Goal: Task Accomplishment & Management: Complete application form

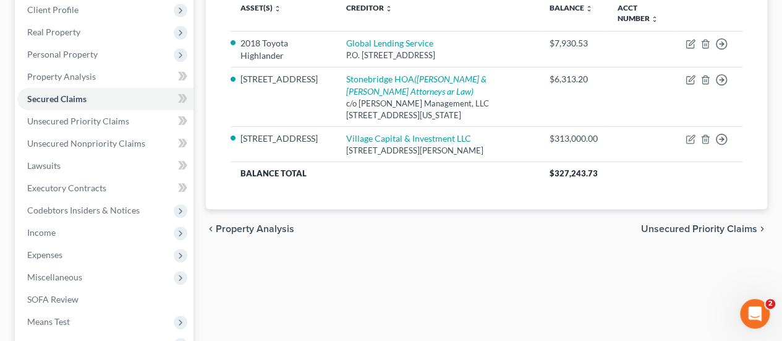
scroll to position [185, 0]
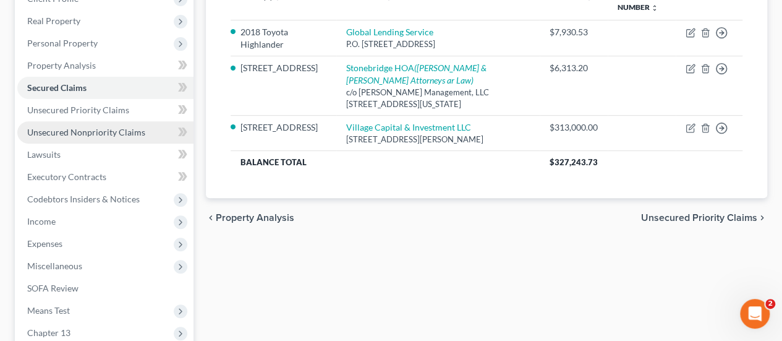
click at [92, 136] on span "Unsecured Nonpriority Claims" at bounding box center [86, 132] width 118 height 11
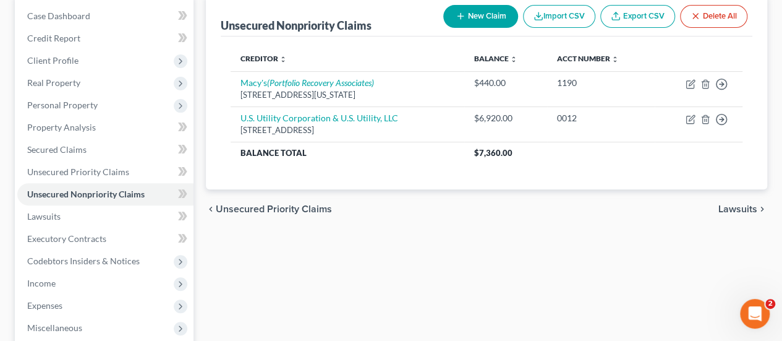
scroll to position [185, 0]
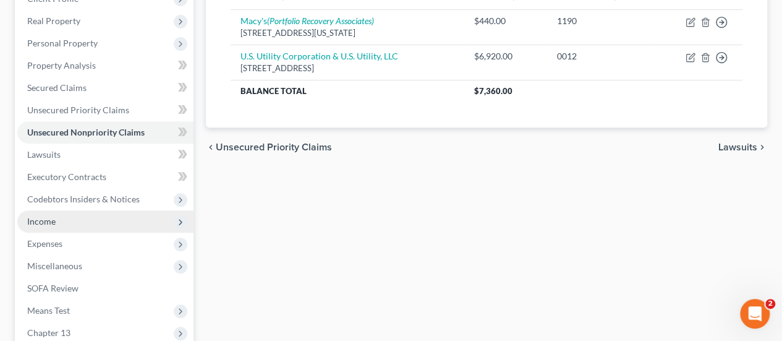
click at [43, 217] on span "Income" at bounding box center [41, 221] width 28 height 11
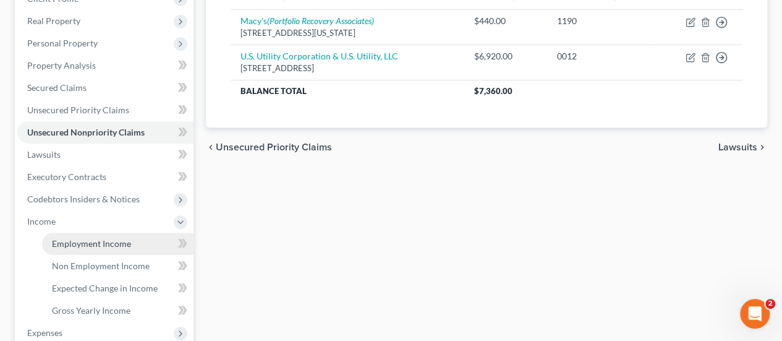
click at [88, 251] on link "Employment Income" at bounding box center [117, 243] width 151 height 22
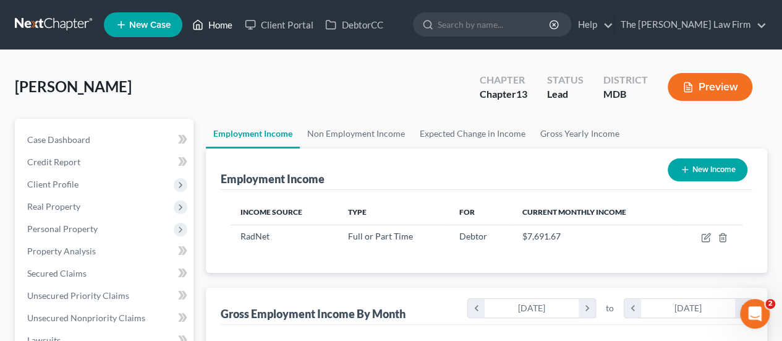
click at [216, 29] on link "Home" at bounding box center [212, 25] width 53 height 22
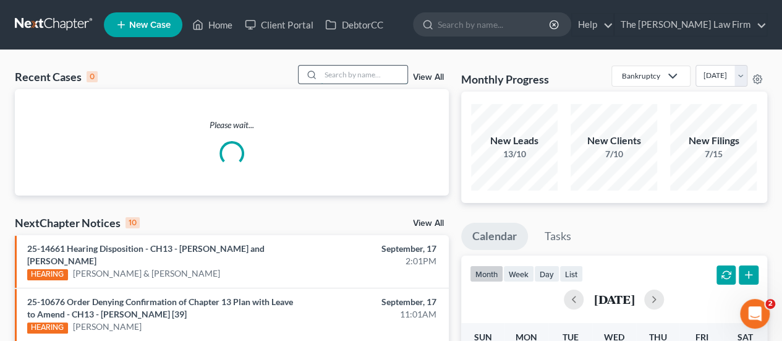
click at [346, 74] on input "search" at bounding box center [364, 75] width 87 height 18
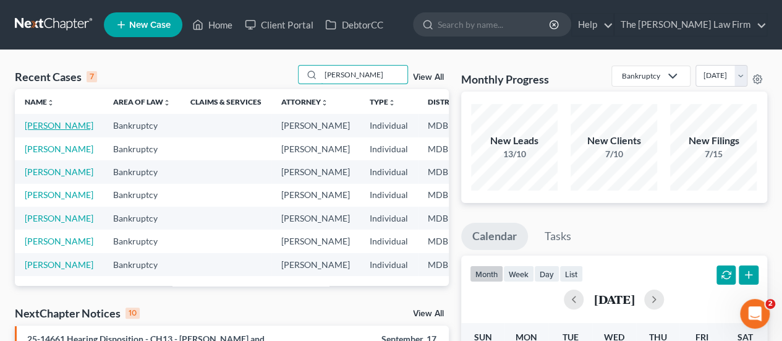
type input "[PERSON_NAME]"
click at [43, 123] on link "[PERSON_NAME]" at bounding box center [59, 125] width 69 height 11
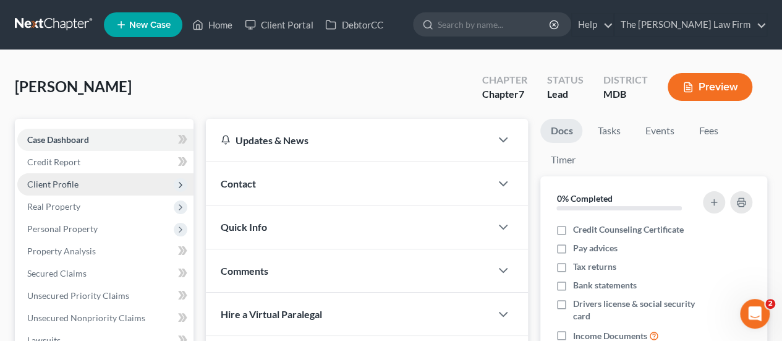
click at [64, 180] on span "Client Profile" at bounding box center [52, 184] width 51 height 11
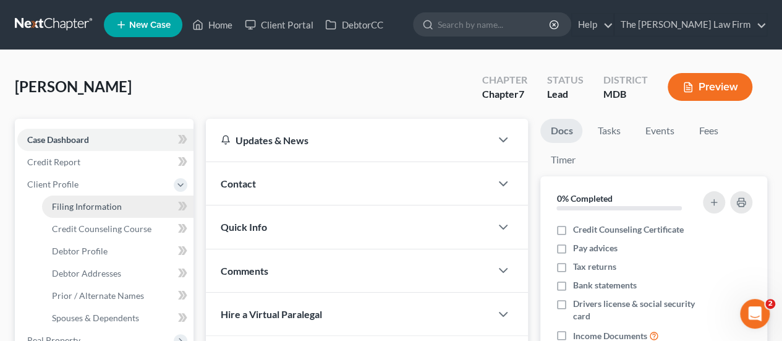
click at [69, 209] on span "Filing Information" at bounding box center [87, 206] width 70 height 11
select select "1"
select select "0"
select select "38"
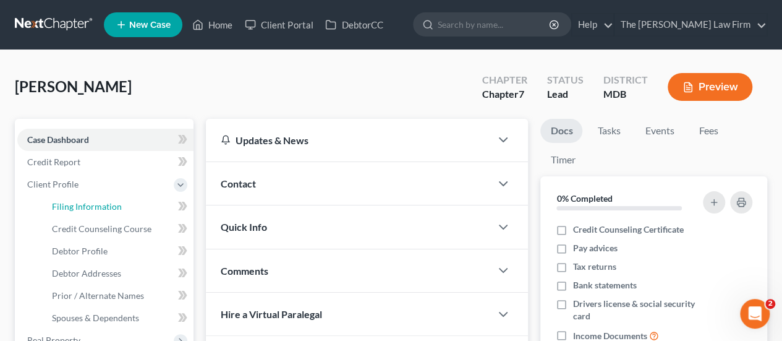
select select "0"
select select "21"
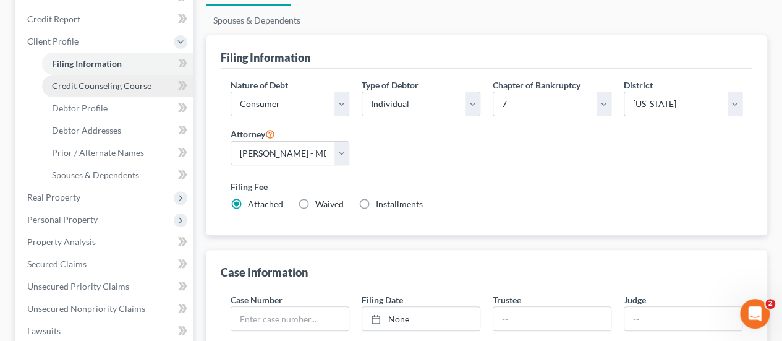
scroll to position [124, 0]
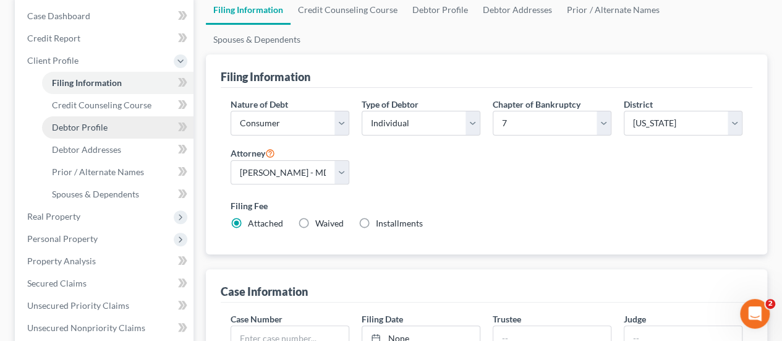
click at [93, 127] on span "Debtor Profile" at bounding box center [80, 127] width 56 height 11
select select "0"
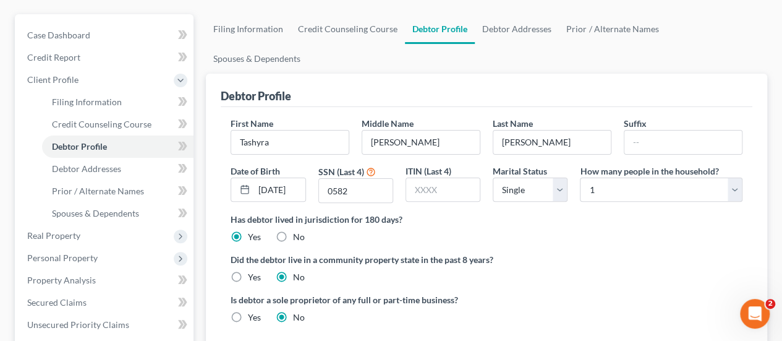
scroll to position [124, 0]
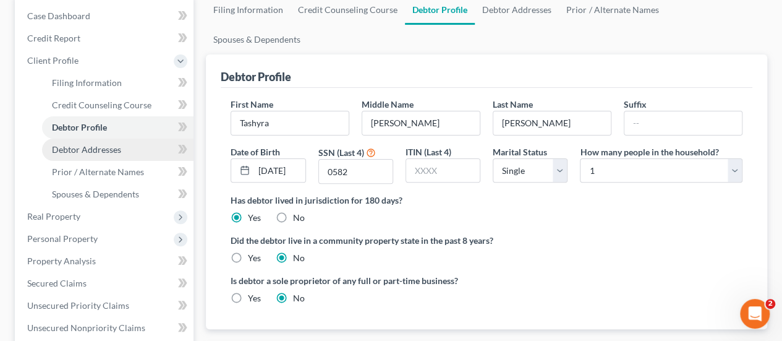
click at [93, 153] on span "Debtor Addresses" at bounding box center [86, 149] width 69 height 11
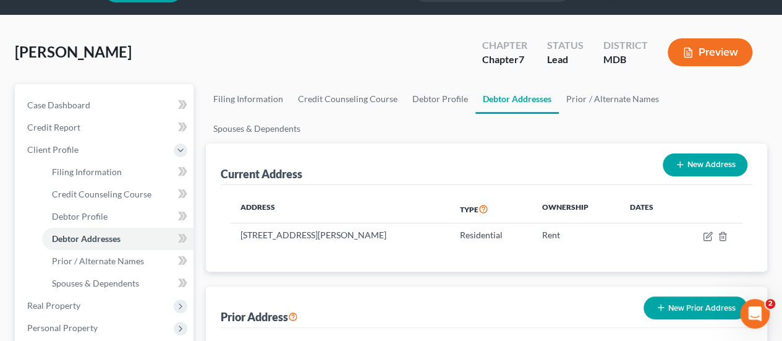
scroll to position [185, 0]
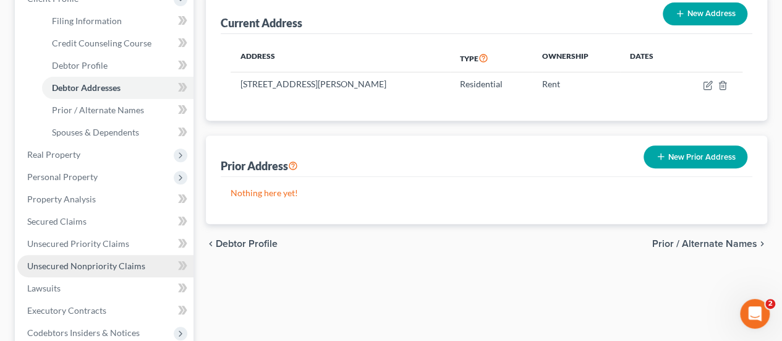
click at [114, 257] on link "Unsecured Nonpriority Claims" at bounding box center [105, 266] width 176 height 22
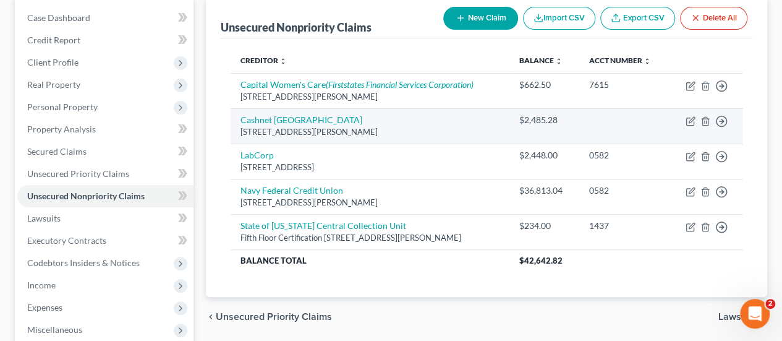
scroll to position [124, 0]
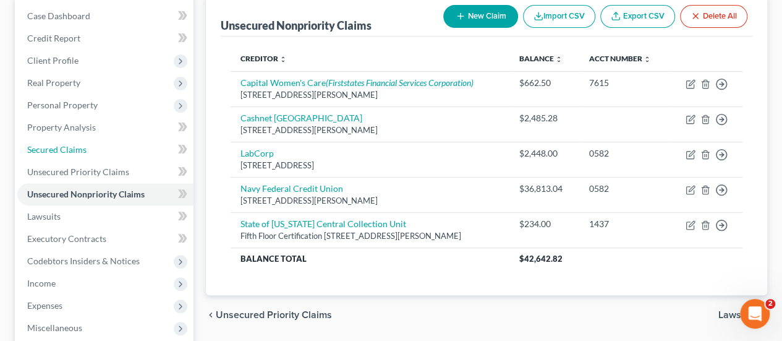
drag, startPoint x: 56, startPoint y: 149, endPoint x: 202, endPoint y: 109, distance: 150.7
click at [56, 149] on span "Secured Claims" at bounding box center [56, 149] width 59 height 11
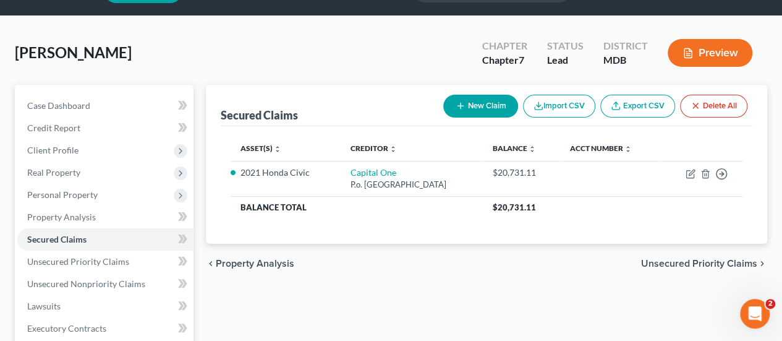
scroll to position [62, 0]
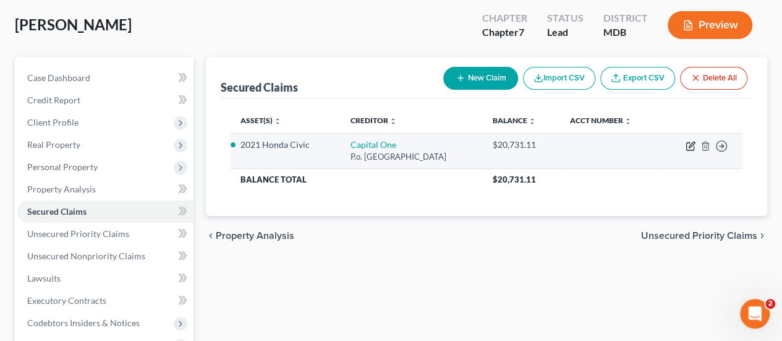
click at [691, 145] on icon "button" at bounding box center [692, 145] width 6 height 6
select select "28"
select select "3"
select select "2"
select select "0"
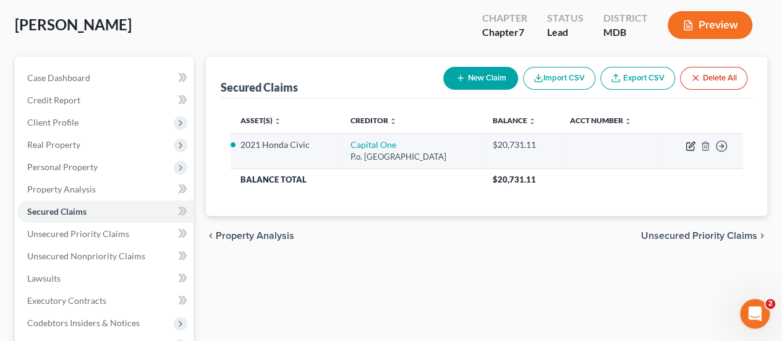
select select "0"
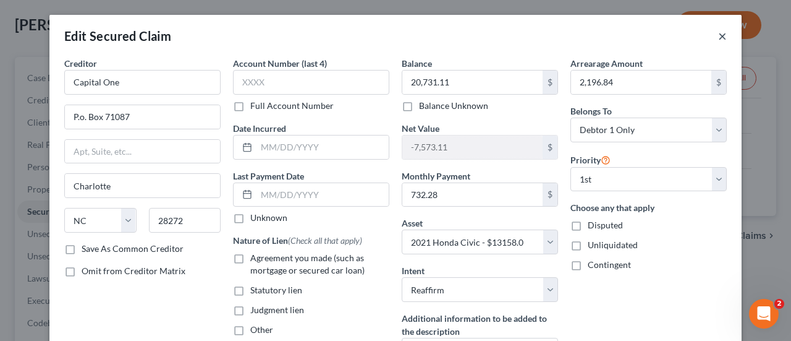
drag, startPoint x: 717, startPoint y: 38, endPoint x: 246, endPoint y: 1, distance: 472.6
click at [718, 38] on button "×" at bounding box center [722, 35] width 9 height 15
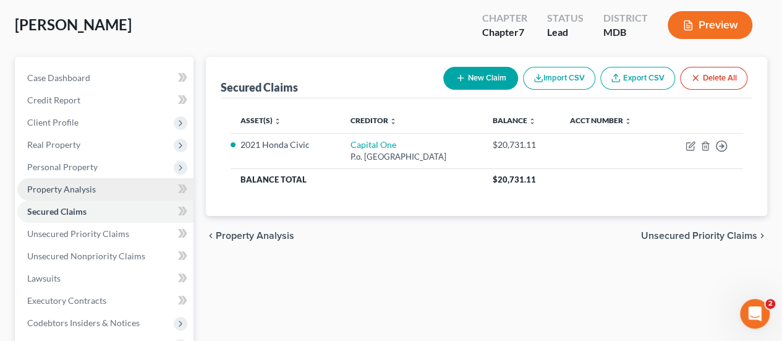
click at [85, 189] on span "Property Analysis" at bounding box center [61, 189] width 69 height 11
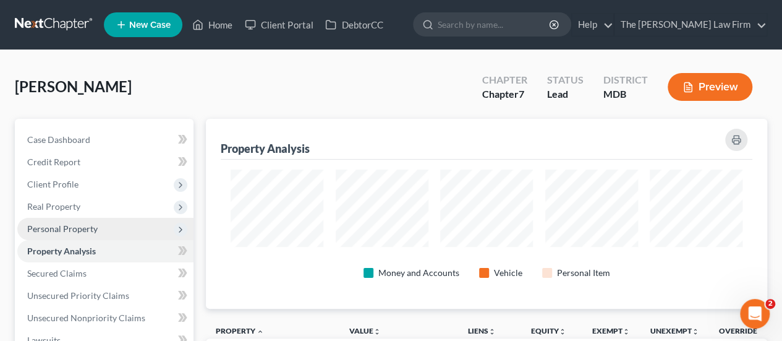
drag, startPoint x: 82, startPoint y: 234, endPoint x: 106, endPoint y: 236, distance: 24.1
click at [82, 234] on span "Personal Property" at bounding box center [105, 229] width 176 height 22
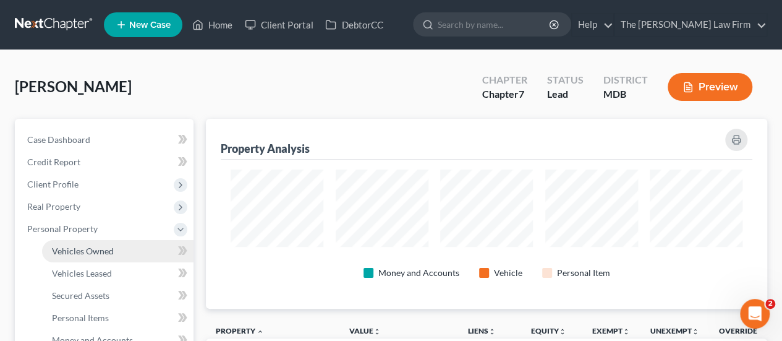
click at [96, 254] on span "Vehicles Owned" at bounding box center [83, 250] width 62 height 11
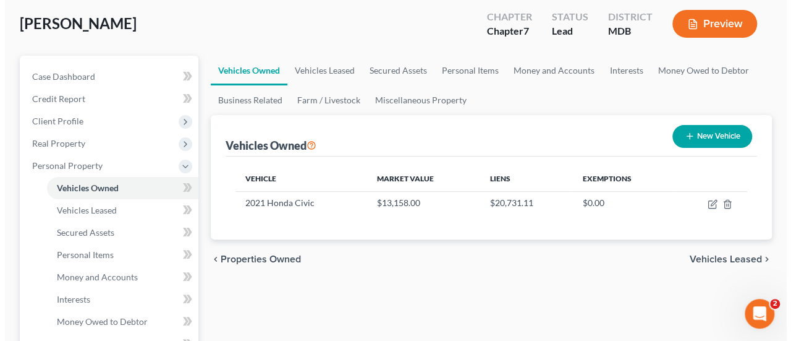
scroll to position [124, 0]
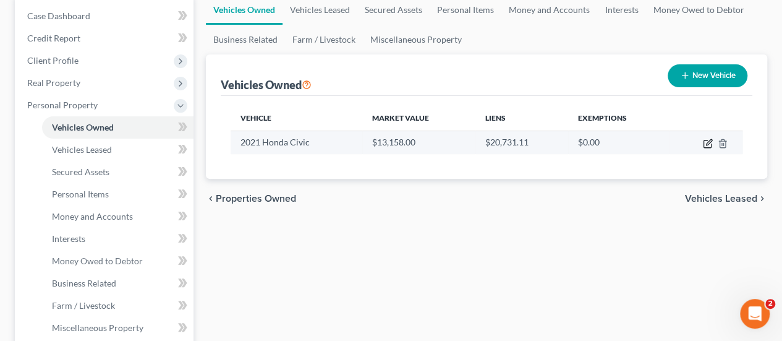
click at [708, 145] on icon "button" at bounding box center [708, 143] width 10 height 10
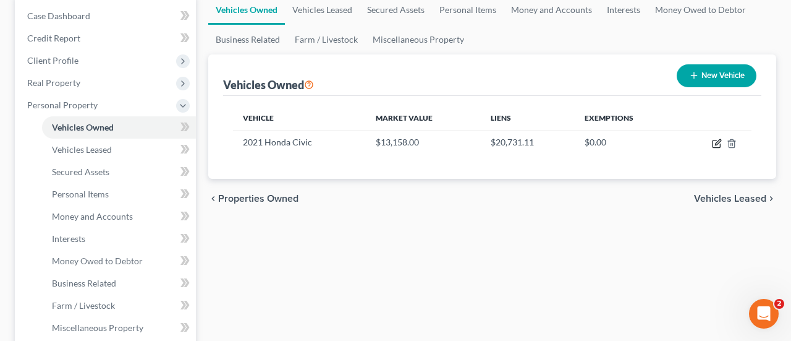
select select "0"
select select "5"
select select "3"
select select "0"
select select "28"
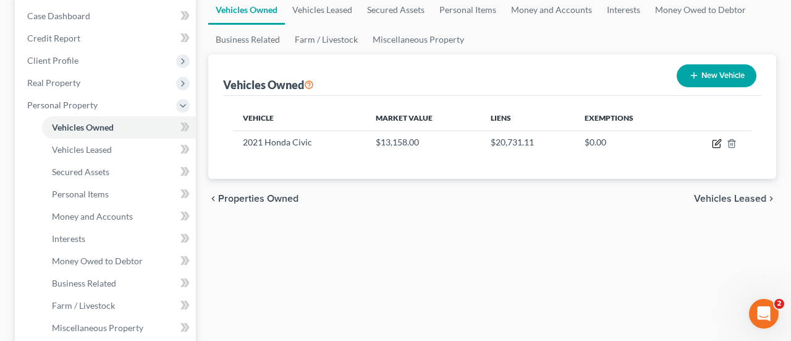
select select "0"
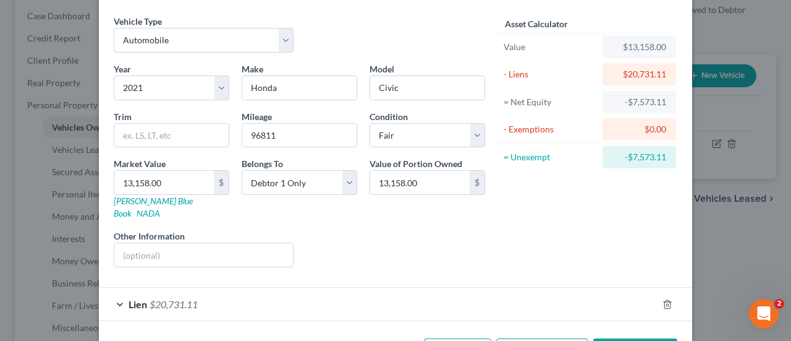
scroll to position [75, 0]
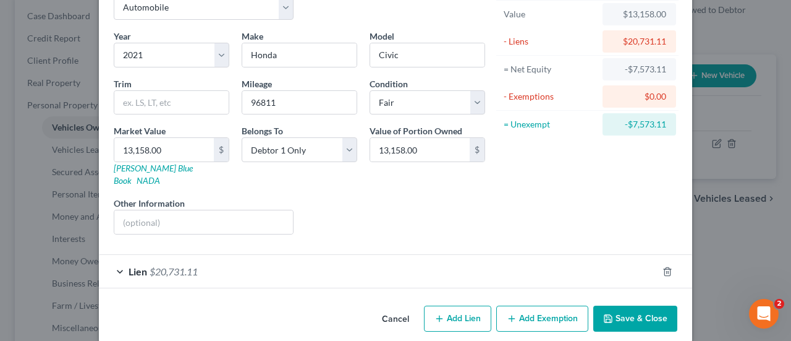
click at [164, 265] on span "$20,731.11" at bounding box center [174, 271] width 48 height 12
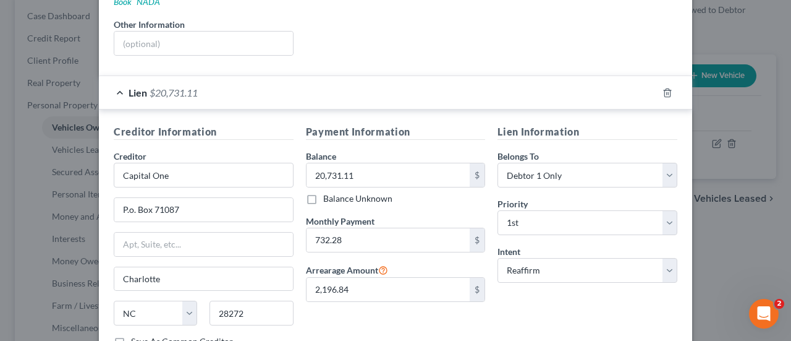
scroll to position [330, 0]
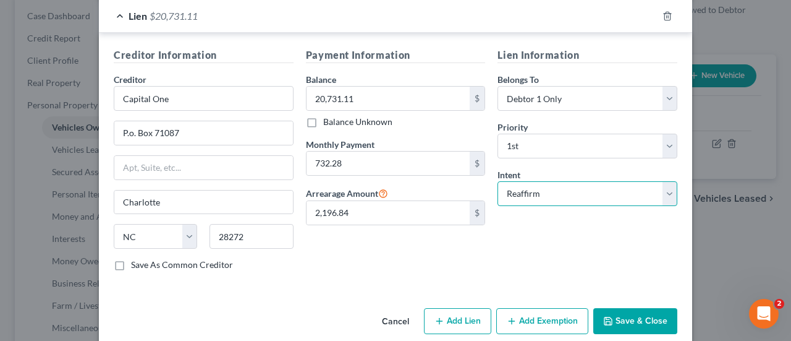
click at [532, 183] on select "Select Surrender Redeem Reaffirm Avoid Other" at bounding box center [588, 193] width 180 height 25
select select "0"
click at [498, 181] on select "Select Surrender Redeem Reaffirm Avoid Other" at bounding box center [588, 193] width 180 height 25
click at [621, 308] on button "Save & Close" at bounding box center [636, 321] width 84 height 26
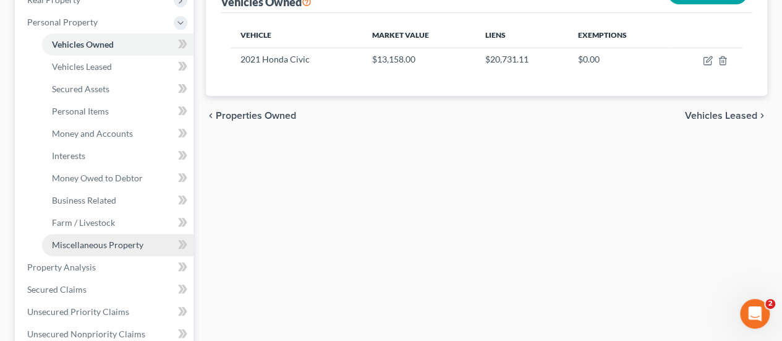
scroll to position [247, 0]
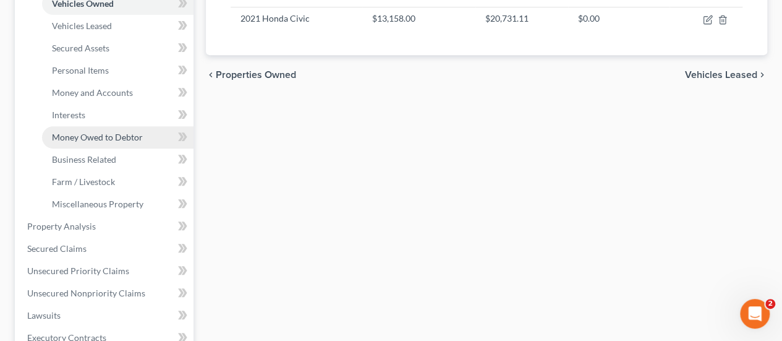
click at [95, 136] on span "Money Owed to Debtor" at bounding box center [97, 137] width 91 height 11
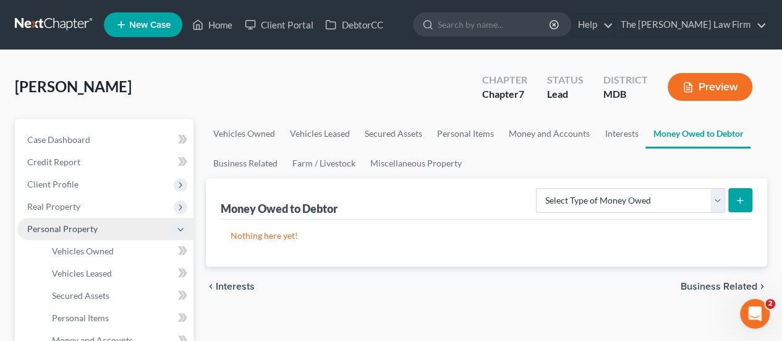
scroll to position [185, 0]
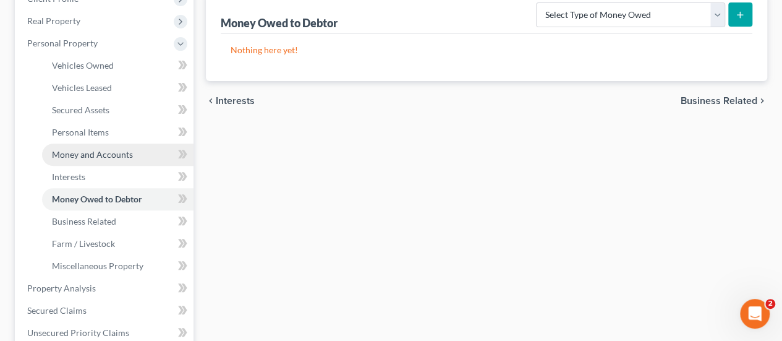
click at [96, 152] on span "Money and Accounts" at bounding box center [92, 154] width 81 height 11
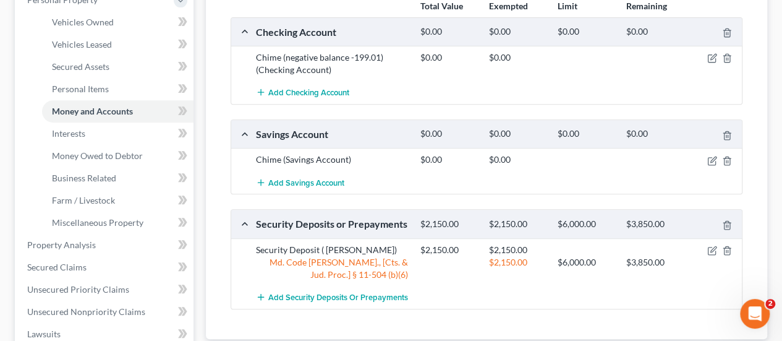
scroll to position [247, 0]
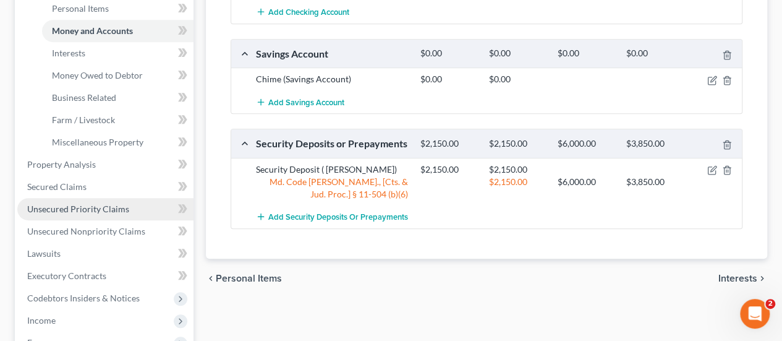
click at [82, 211] on span "Unsecured Priority Claims" at bounding box center [78, 208] width 102 height 11
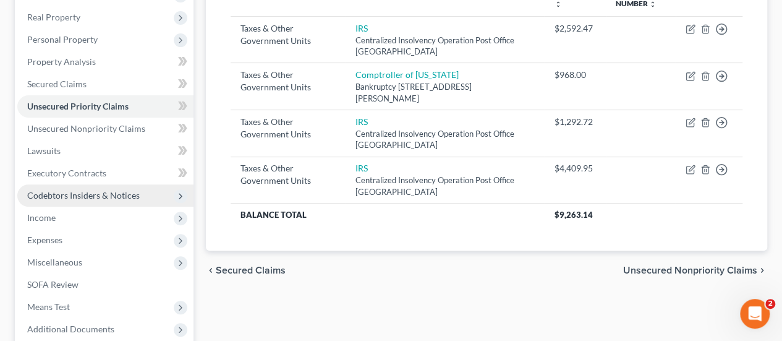
scroll to position [247, 0]
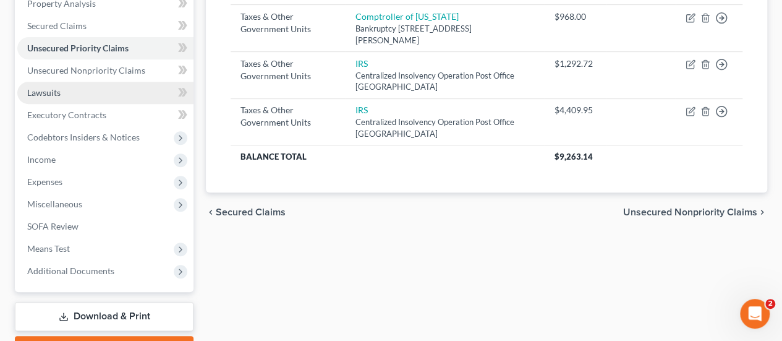
click at [48, 97] on span "Lawsuits" at bounding box center [43, 92] width 33 height 11
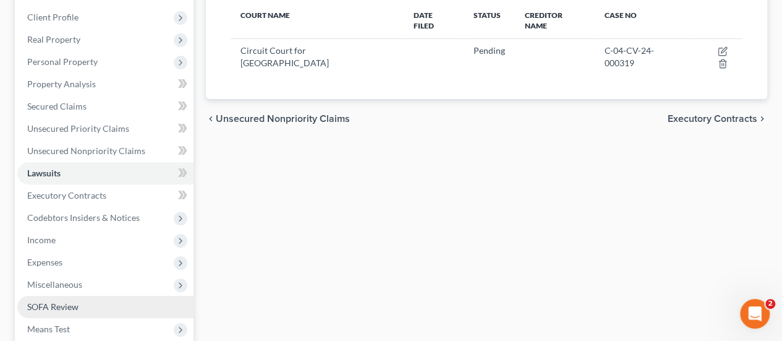
scroll to position [185, 0]
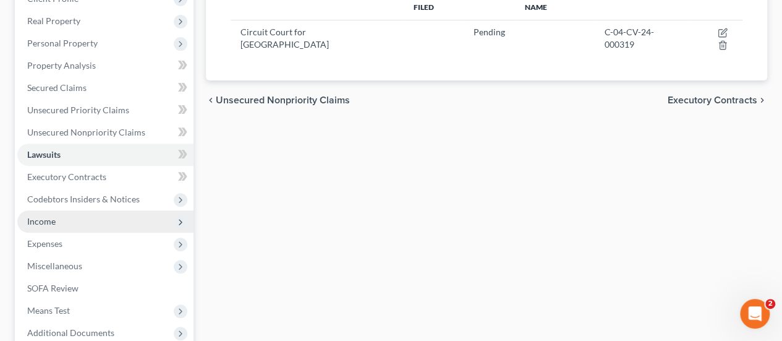
click at [61, 226] on span "Income" at bounding box center [105, 221] width 176 height 22
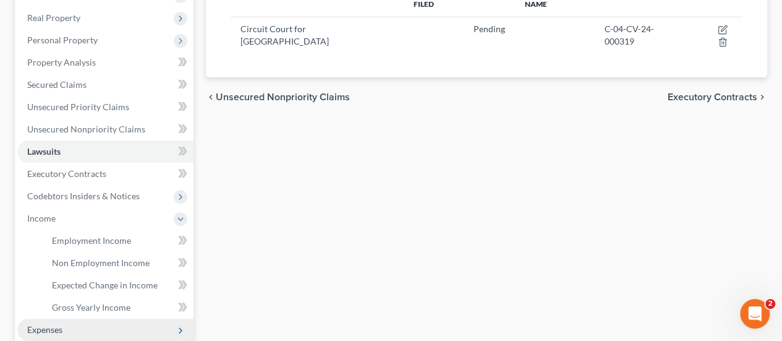
scroll to position [309, 0]
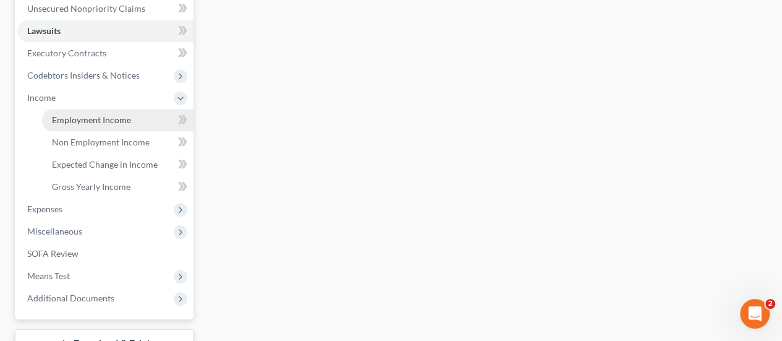
click at [88, 120] on span "Employment Income" at bounding box center [91, 119] width 79 height 11
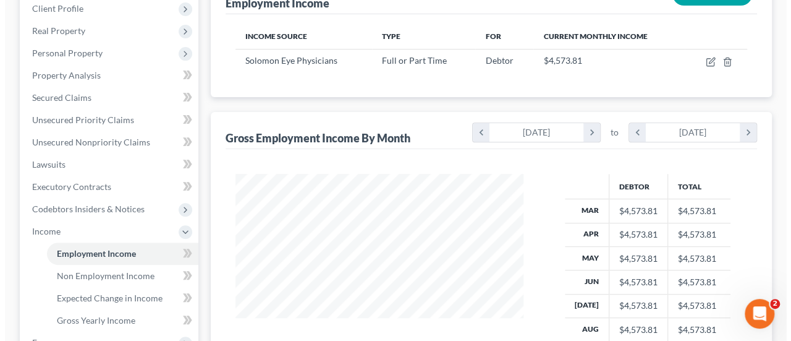
scroll to position [185, 0]
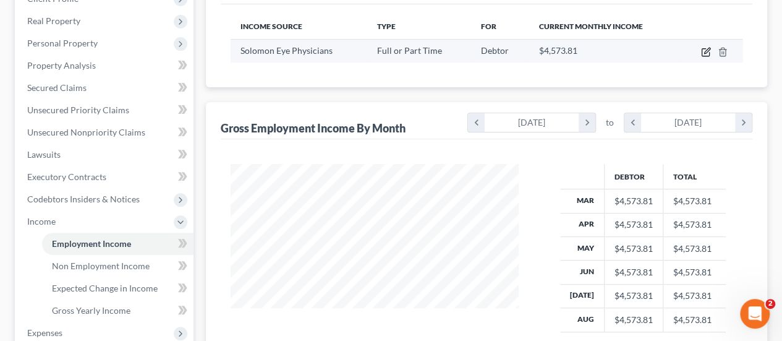
click at [701, 51] on icon "button" at bounding box center [706, 52] width 10 height 10
select select "0"
select select "21"
select select "2"
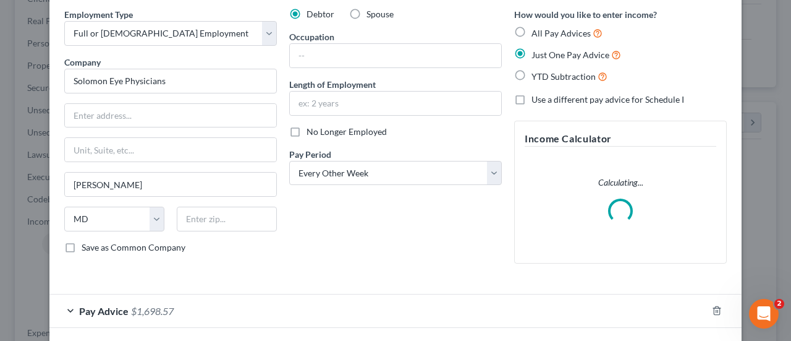
scroll to position [102, 0]
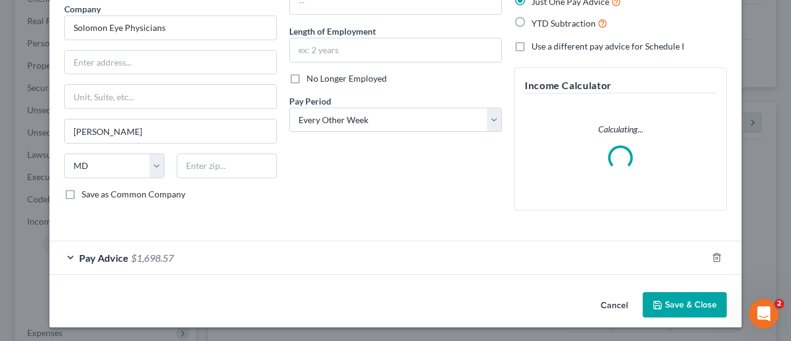
click at [152, 257] on span "$1,698.57" at bounding box center [152, 258] width 43 height 12
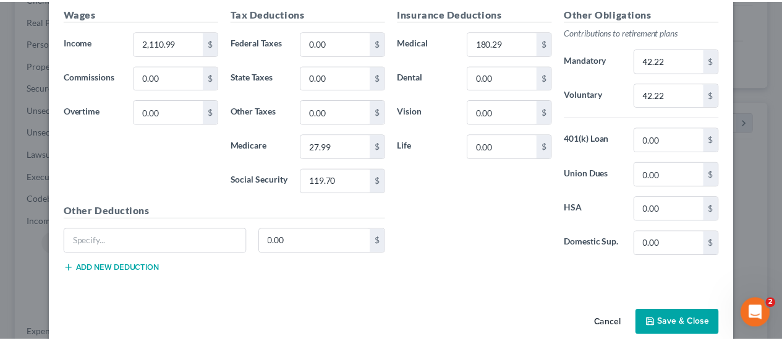
scroll to position [443, 0]
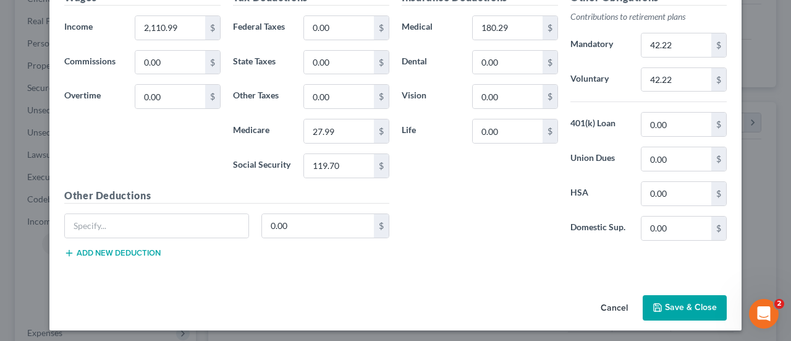
click at [619, 306] on button "Cancel" at bounding box center [614, 308] width 47 height 25
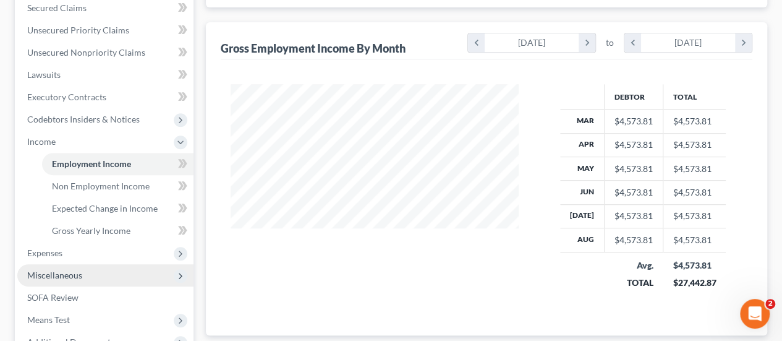
scroll to position [309, 0]
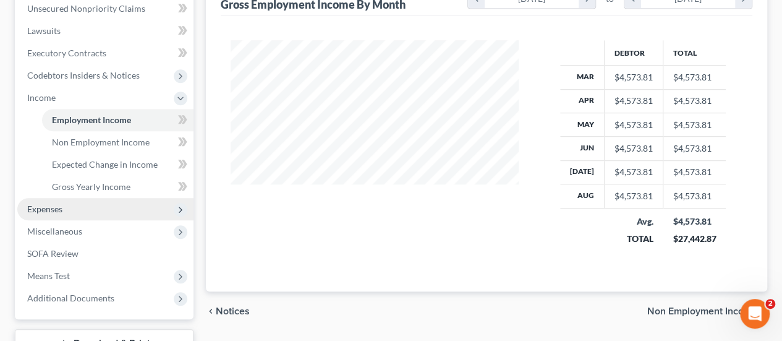
drag, startPoint x: 47, startPoint y: 204, endPoint x: 77, endPoint y: 210, distance: 30.3
click at [47, 204] on span "Expenses" at bounding box center [44, 208] width 35 height 11
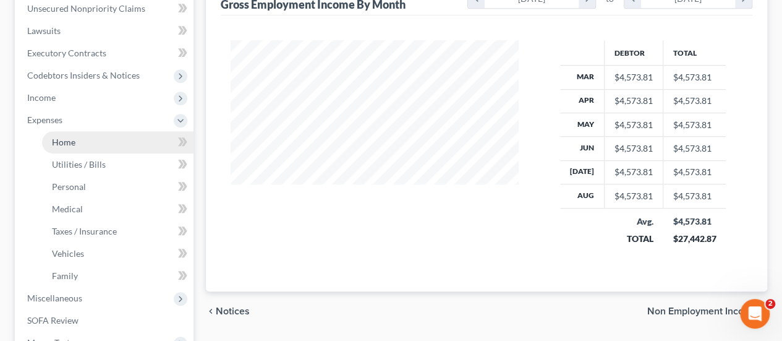
click at [72, 143] on span "Home" at bounding box center [63, 142] width 23 height 11
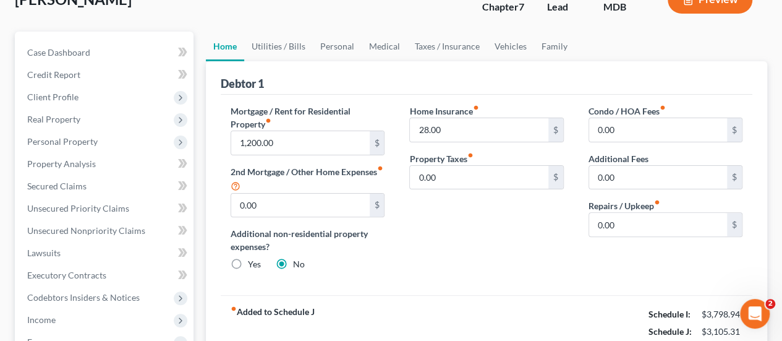
scroll to position [62, 0]
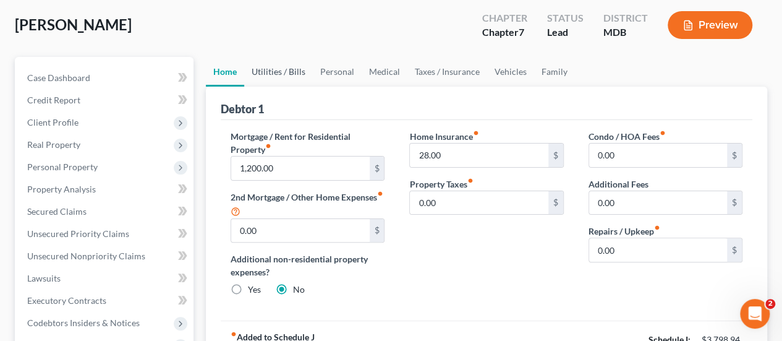
click at [288, 75] on link "Utilities / Bills" at bounding box center [278, 72] width 69 height 30
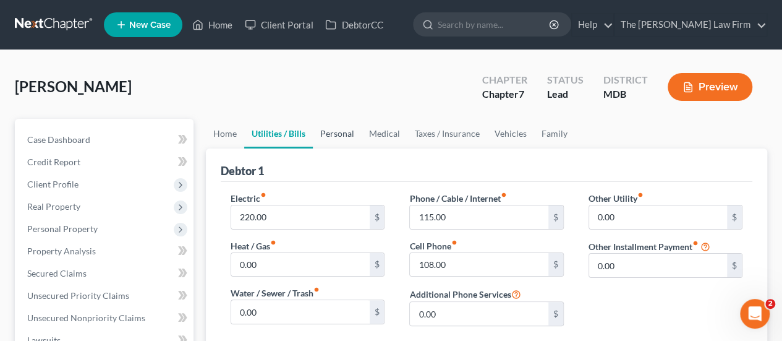
click at [350, 132] on link "Personal" at bounding box center [337, 134] width 49 height 30
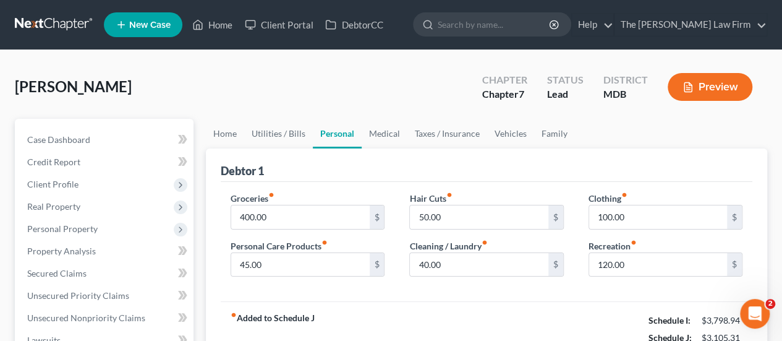
scroll to position [62, 0]
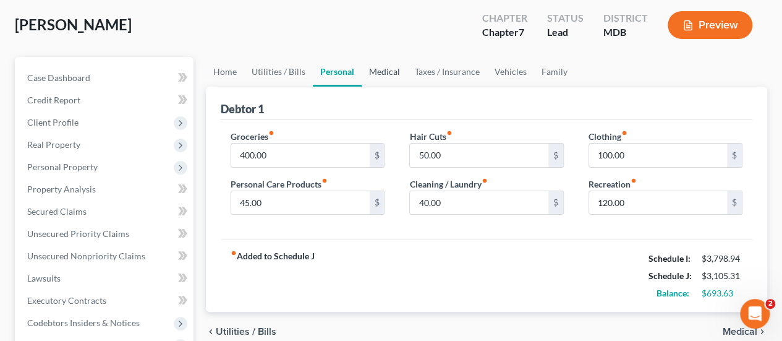
click at [387, 72] on link "Medical" at bounding box center [385, 72] width 46 height 30
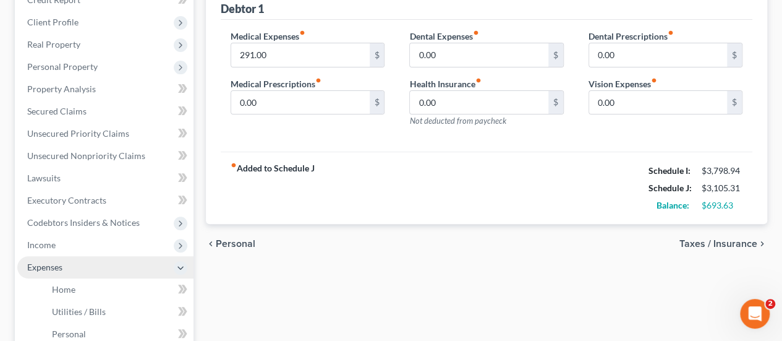
scroll to position [185, 0]
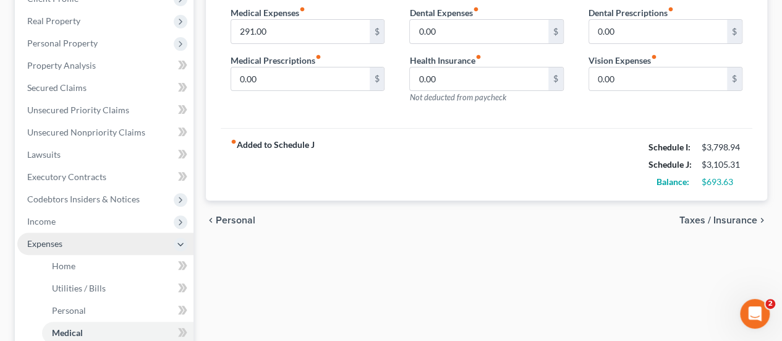
drag, startPoint x: 53, startPoint y: 229, endPoint x: 85, endPoint y: 239, distance: 33.6
click at [53, 229] on span "Income" at bounding box center [105, 221] width 176 height 22
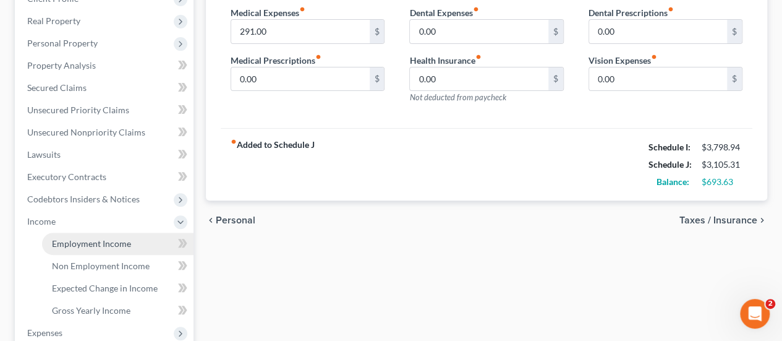
click at [85, 242] on span "Employment Income" at bounding box center [91, 243] width 79 height 11
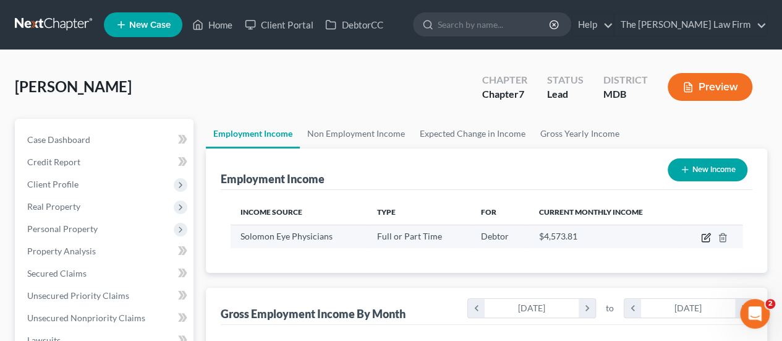
click at [707, 239] on icon "button" at bounding box center [706, 237] width 10 height 10
select select "0"
select select "21"
select select "2"
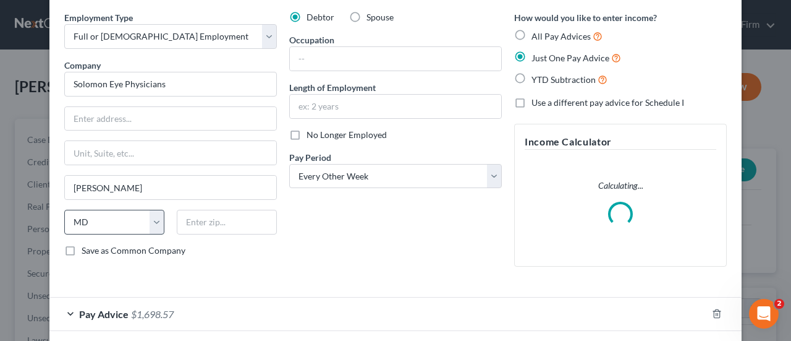
scroll to position [102, 0]
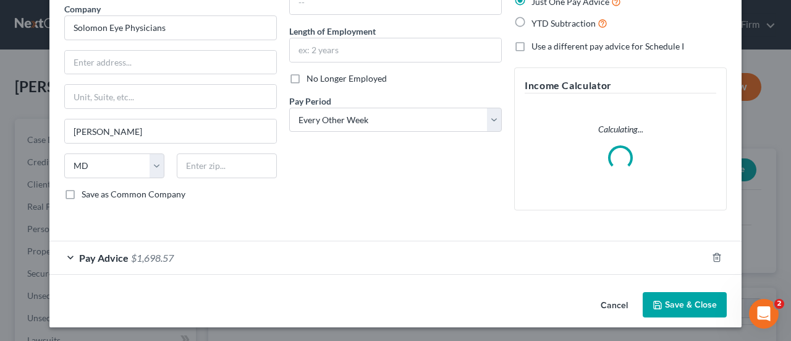
click at [110, 253] on span "Pay Advice" at bounding box center [103, 258] width 49 height 12
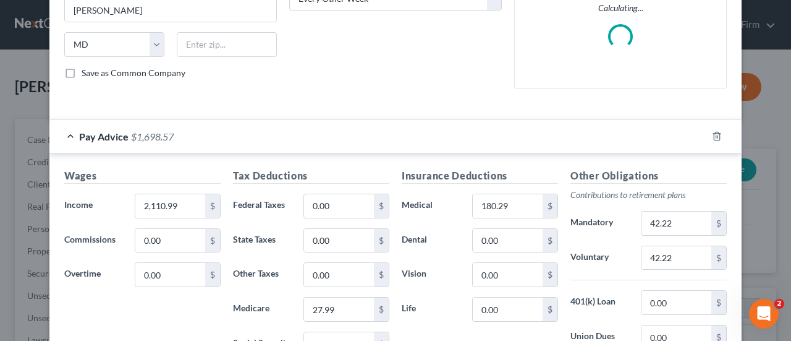
scroll to position [226, 0]
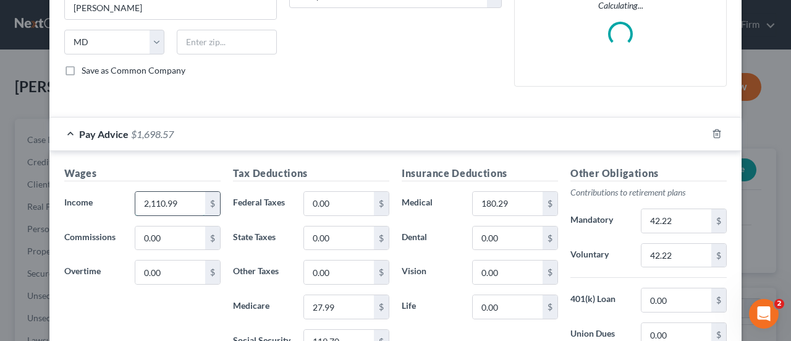
click at [186, 206] on input "2,110.99" at bounding box center [170, 203] width 70 height 23
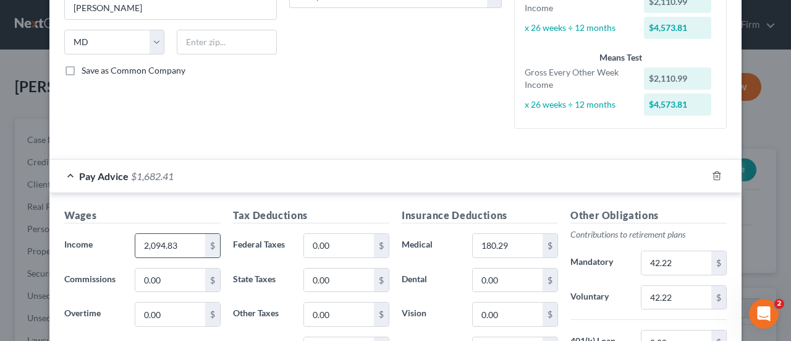
type input "2,094.83"
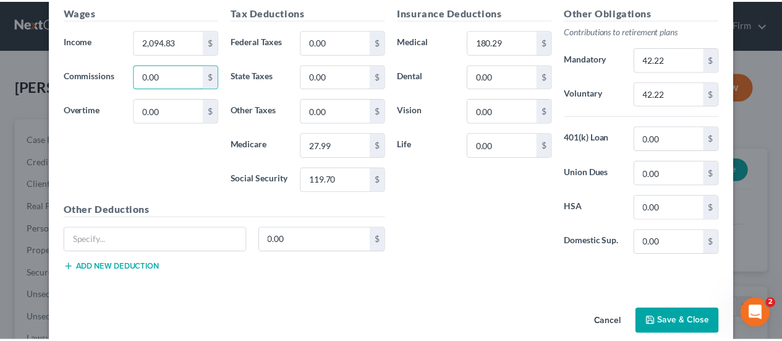
scroll to position [443, 0]
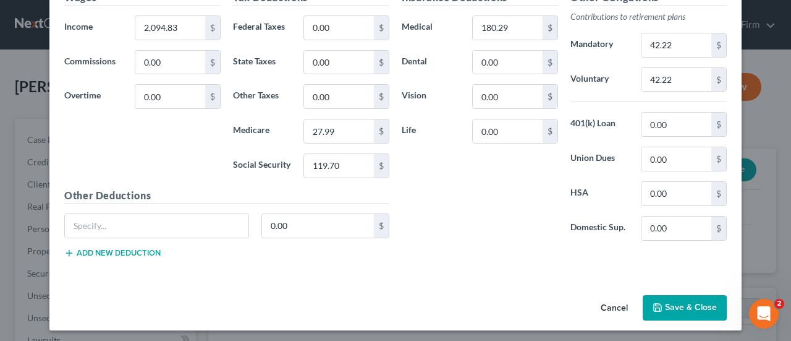
drag, startPoint x: 665, startPoint y: 302, endPoint x: 350, endPoint y: 257, distance: 318.5
click at [665, 304] on button "Save & Close" at bounding box center [685, 308] width 84 height 26
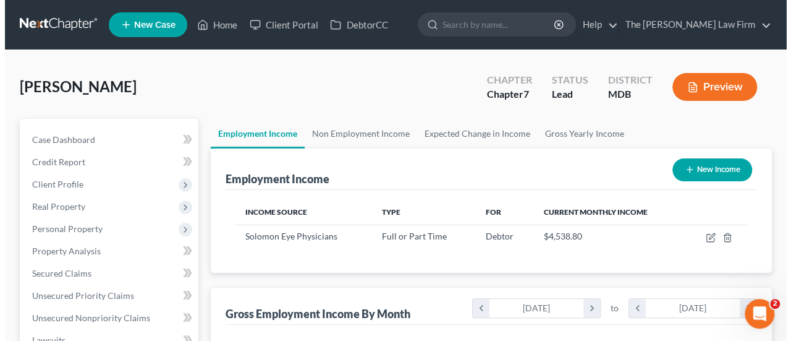
scroll to position [618016, 617924]
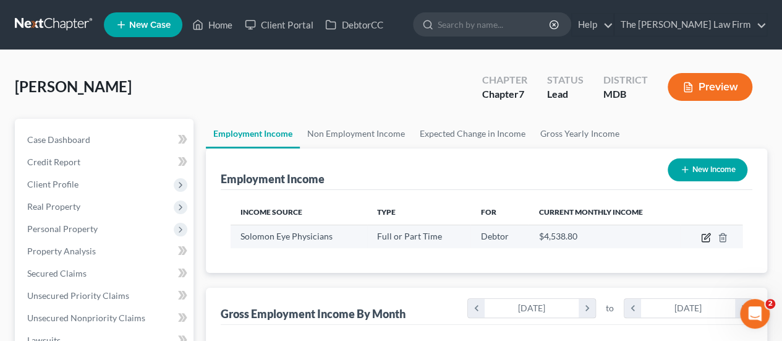
click at [706, 237] on icon "button" at bounding box center [706, 237] width 10 height 10
select select "0"
select select "21"
select select "2"
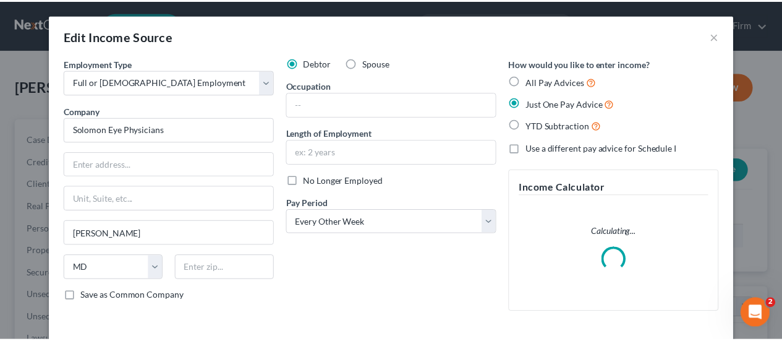
scroll to position [220, 317]
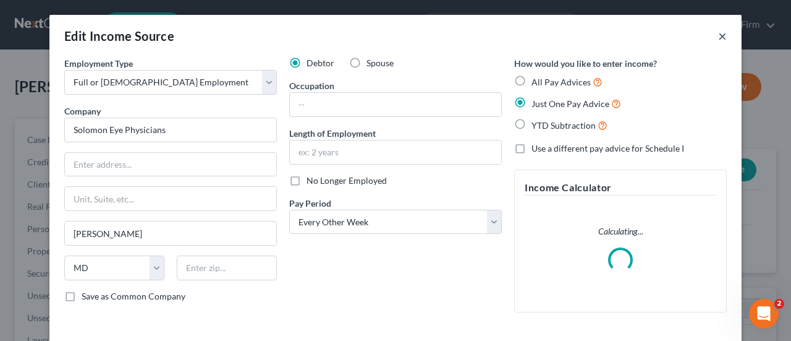
click at [718, 38] on button "×" at bounding box center [722, 35] width 9 height 15
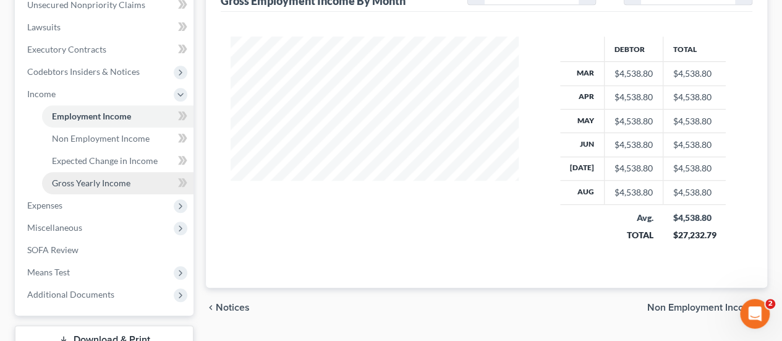
scroll to position [371, 0]
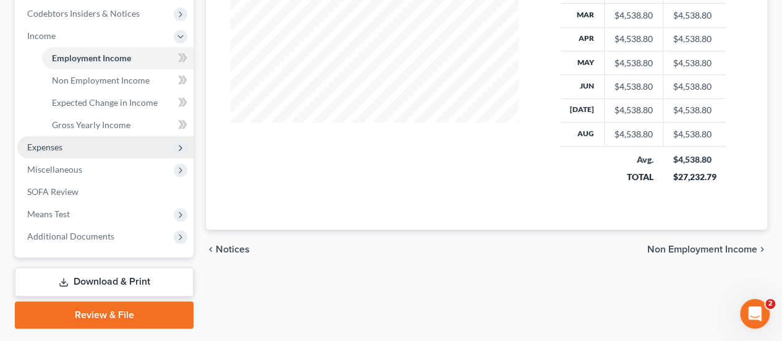
click at [64, 150] on span "Expenses" at bounding box center [105, 147] width 176 height 22
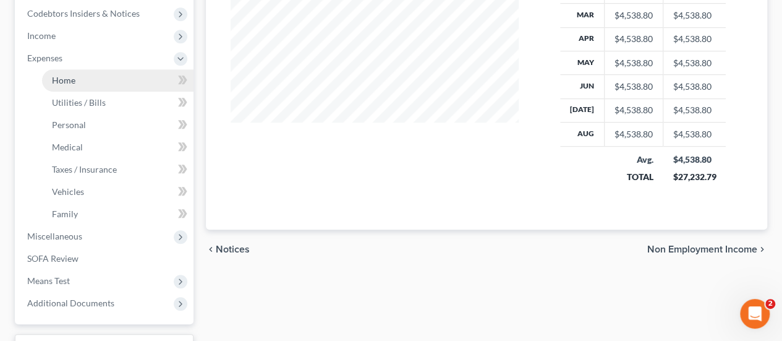
click at [79, 72] on link "Home" at bounding box center [117, 80] width 151 height 22
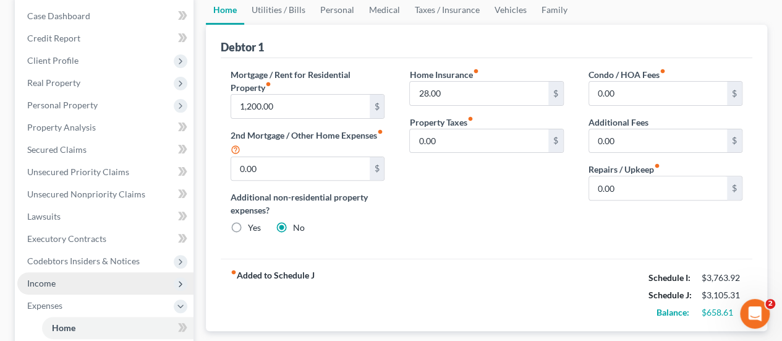
scroll to position [247, 0]
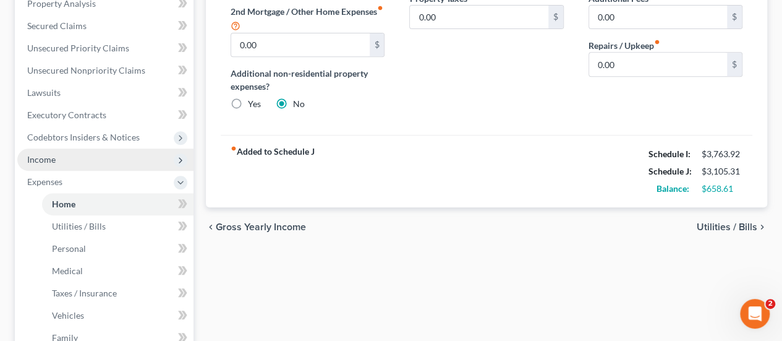
click at [45, 161] on span "Income" at bounding box center [41, 159] width 28 height 11
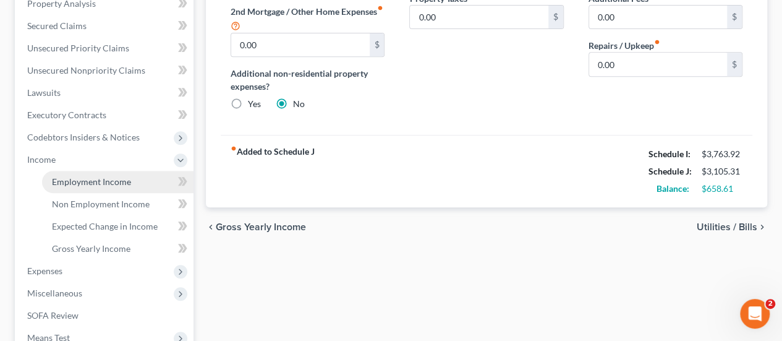
click at [87, 177] on span "Employment Income" at bounding box center [91, 181] width 79 height 11
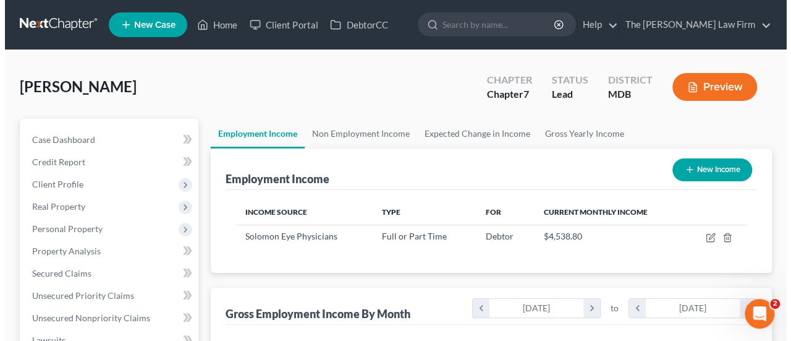
scroll to position [220, 313]
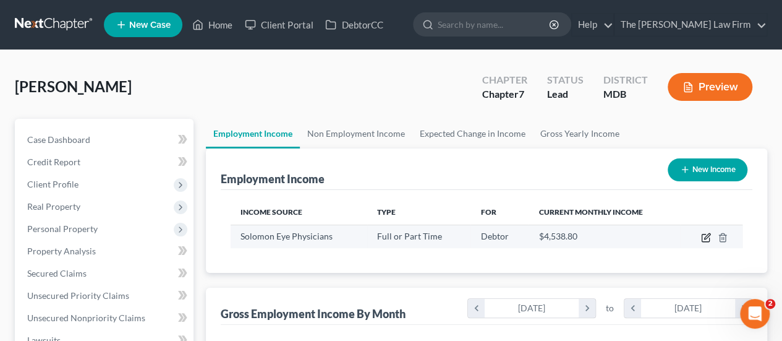
click at [708, 238] on icon "button" at bounding box center [706, 237] width 10 height 10
select select "0"
select select "21"
select select "2"
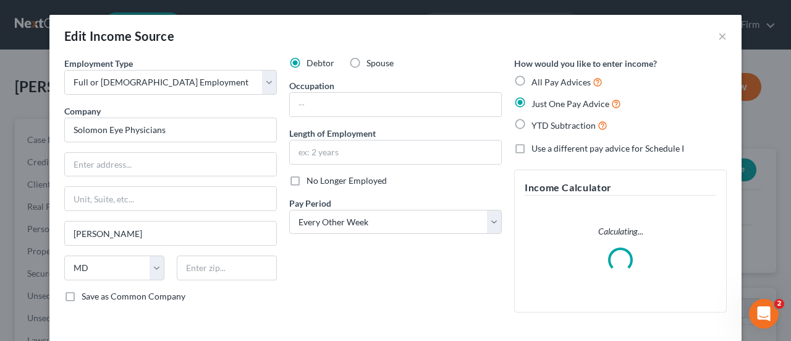
scroll to position [102, 0]
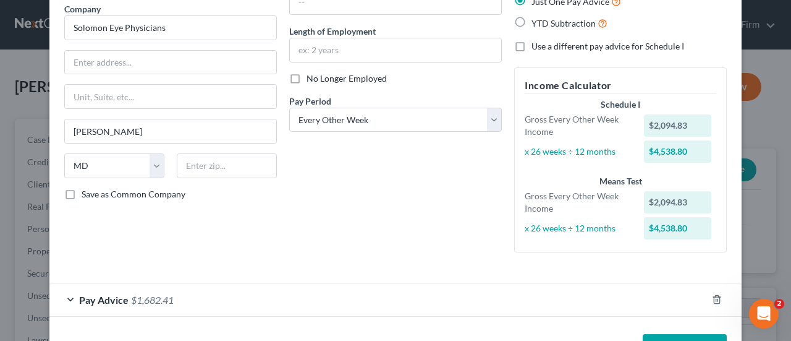
click at [131, 295] on span "$1,682.41" at bounding box center [152, 300] width 43 height 12
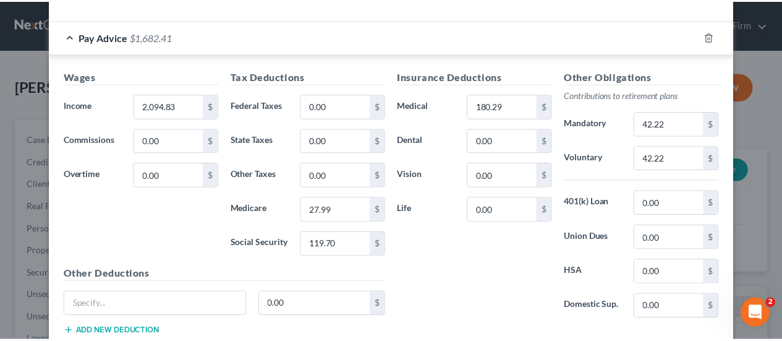
scroll to position [443, 0]
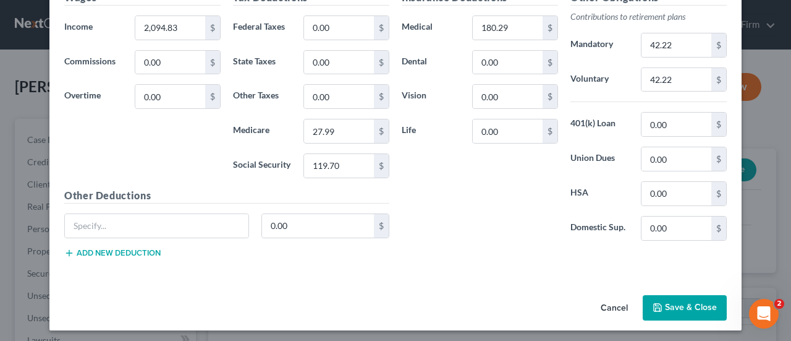
click at [664, 299] on button "Save & Close" at bounding box center [685, 308] width 84 height 26
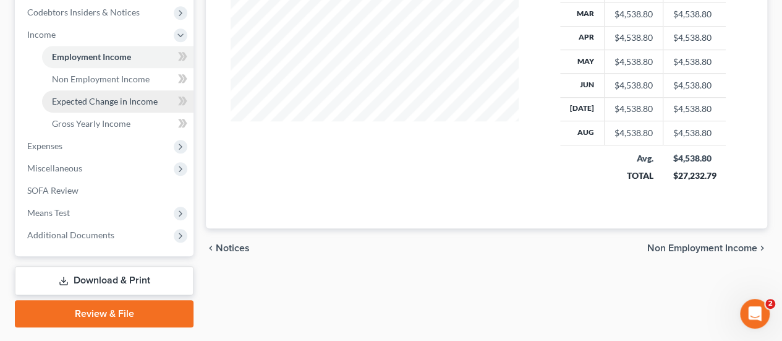
scroll to position [404, 0]
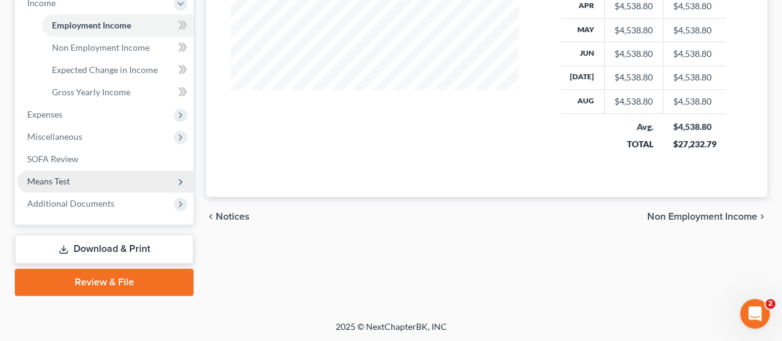
click at [53, 184] on span "Means Test" at bounding box center [48, 181] width 43 height 11
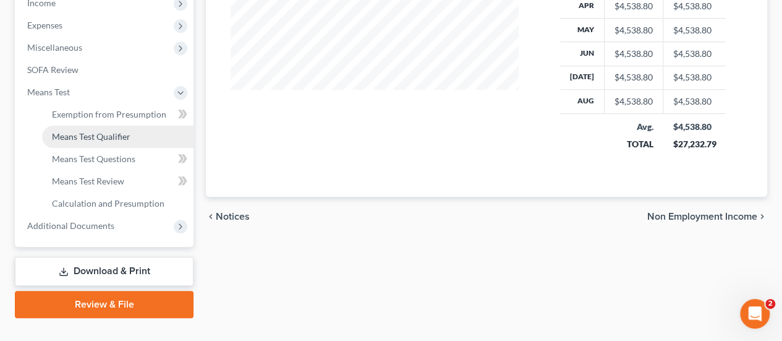
click at [95, 140] on span "Means Test Qualifier" at bounding box center [91, 136] width 79 height 11
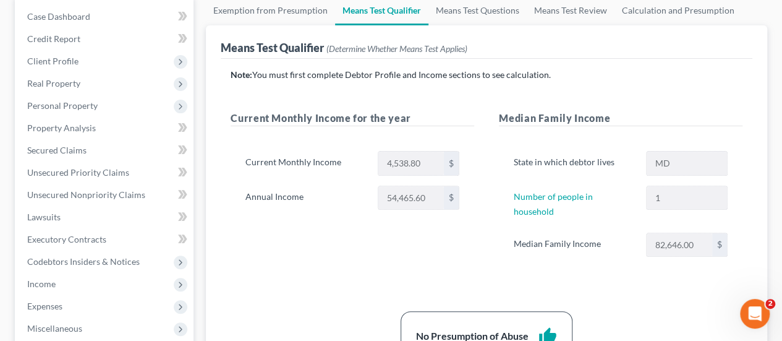
scroll to position [124, 0]
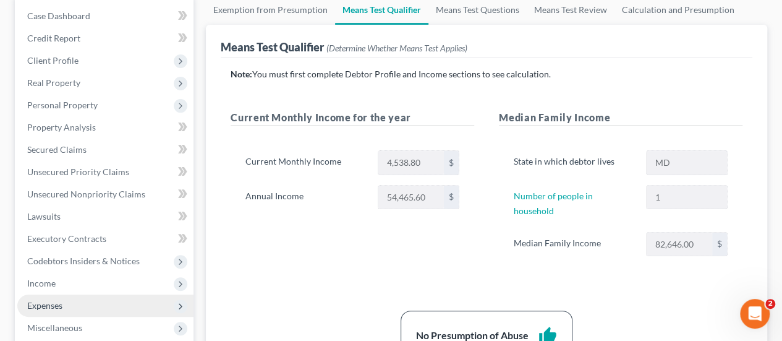
click at [45, 301] on span "Expenses" at bounding box center [44, 305] width 35 height 11
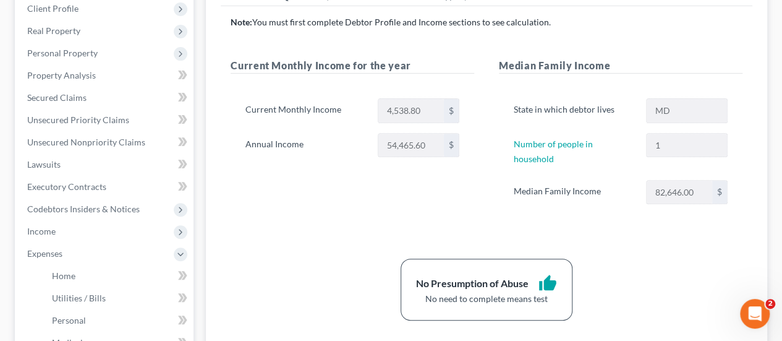
scroll to position [247, 0]
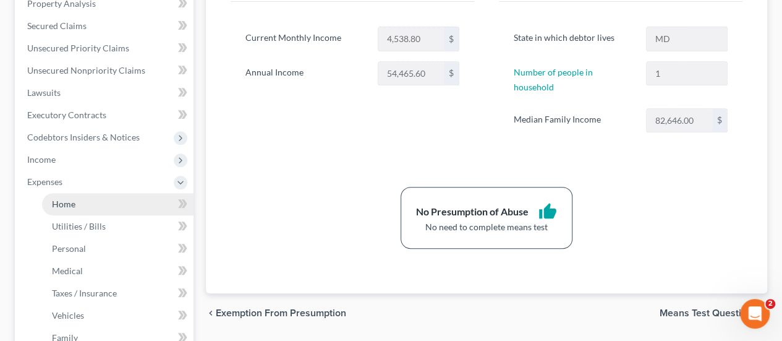
click at [67, 211] on link "Home" at bounding box center [117, 204] width 151 height 22
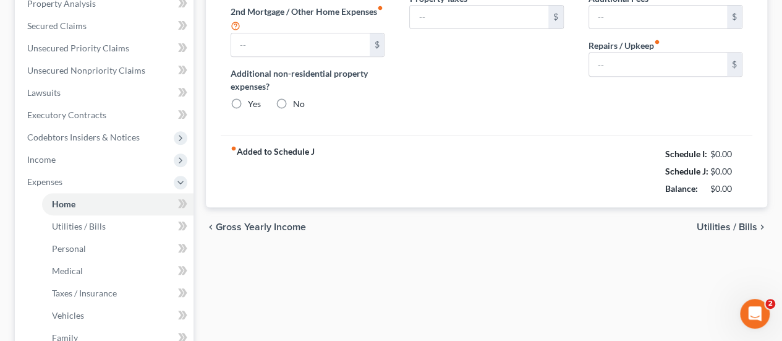
type input "1,200.00"
type input "0.00"
radio input "true"
type input "28.00"
type input "0.00"
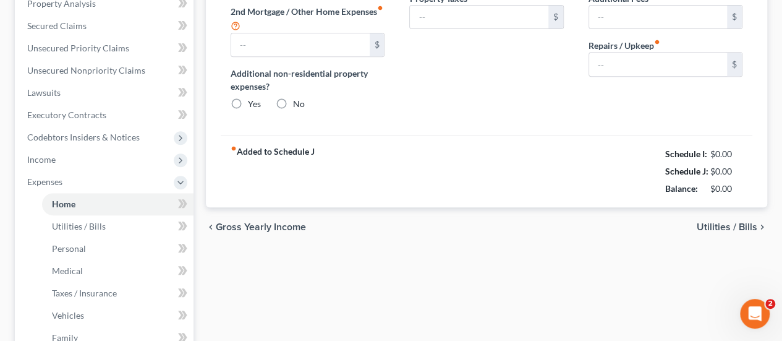
type input "0.00"
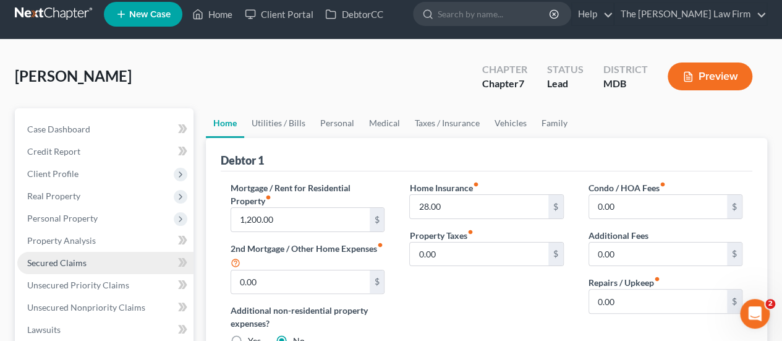
scroll to position [62, 0]
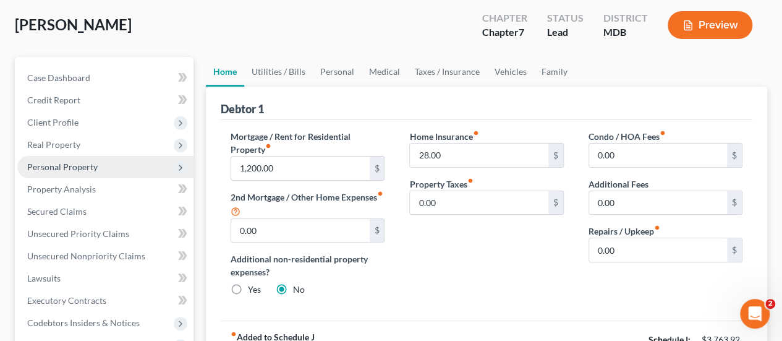
click at [65, 169] on span "Personal Property" at bounding box center [62, 166] width 70 height 11
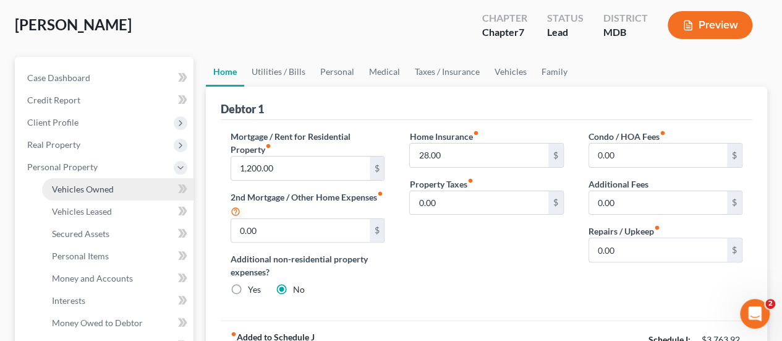
click at [75, 188] on span "Vehicles Owned" at bounding box center [83, 189] width 62 height 11
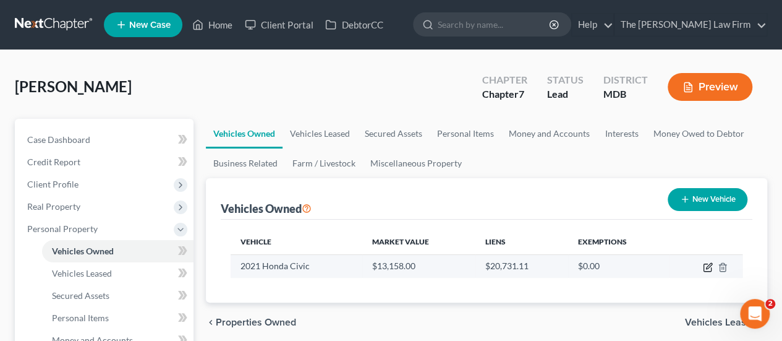
click at [705, 268] on icon "button" at bounding box center [708, 267] width 10 height 10
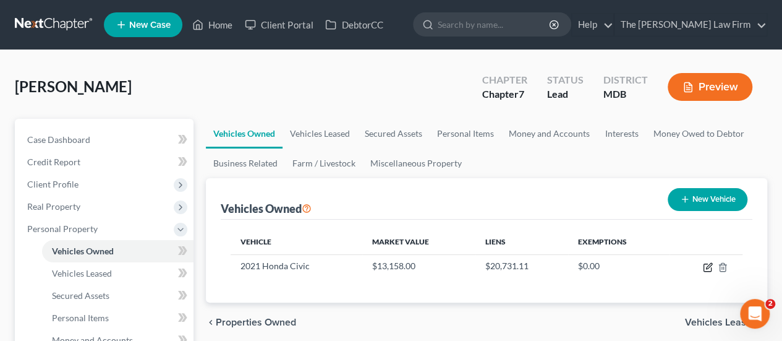
select select "0"
select select "5"
select select "3"
select select "0"
select select "28"
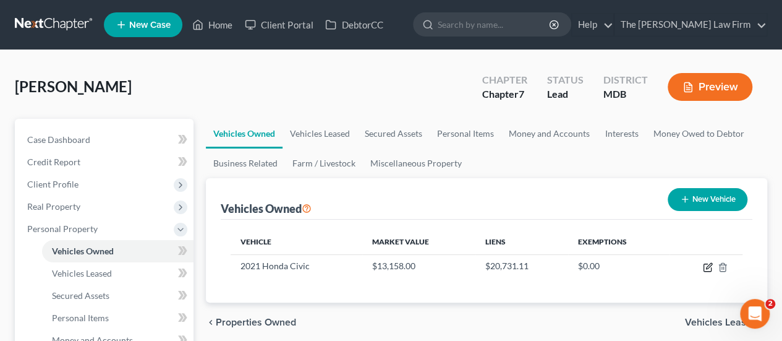
select select "0"
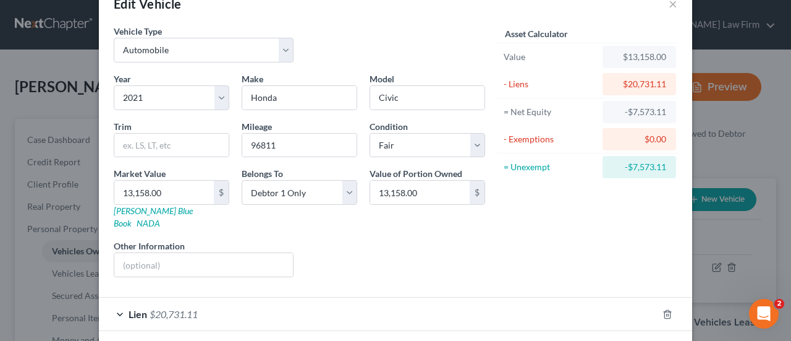
scroll to position [75, 0]
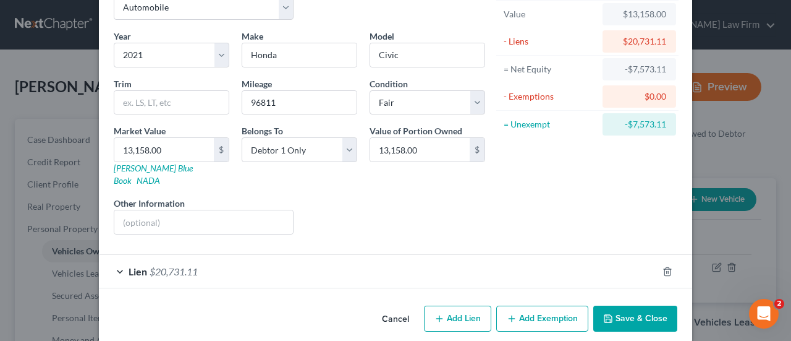
click at [160, 265] on span "$20,731.11" at bounding box center [174, 271] width 48 height 12
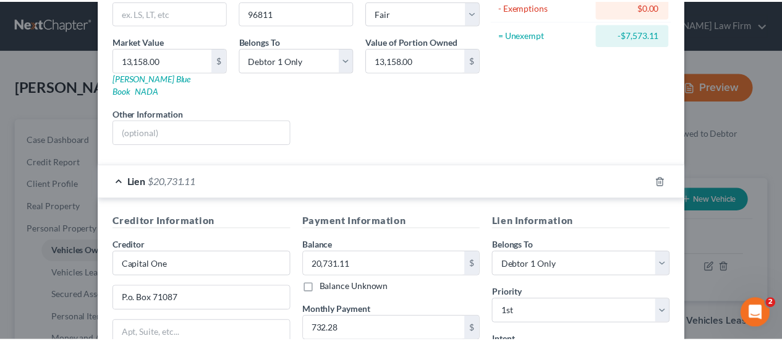
scroll to position [330, 0]
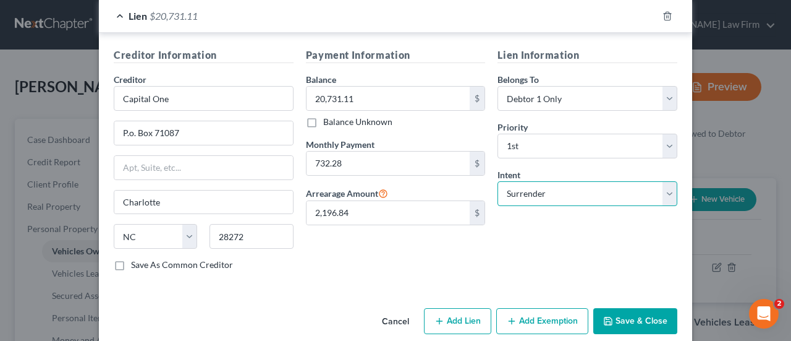
click at [532, 184] on select "Select Surrender Redeem Reaffirm Avoid Other" at bounding box center [588, 193] width 180 height 25
select select "2"
click at [498, 181] on select "Select Surrender Redeem Reaffirm Avoid Other" at bounding box center [588, 193] width 180 height 25
click at [641, 308] on button "Save & Close" at bounding box center [636, 321] width 84 height 26
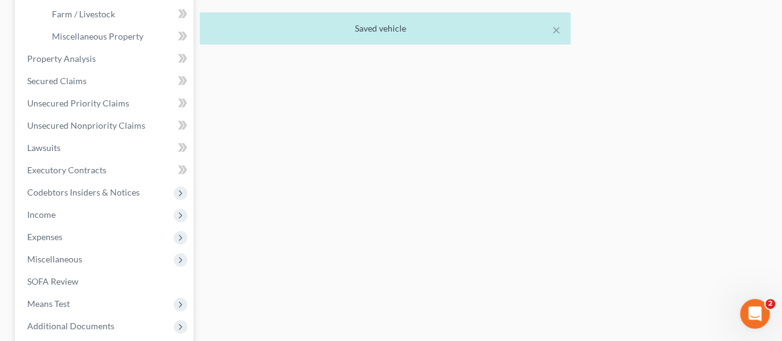
scroll to position [433, 0]
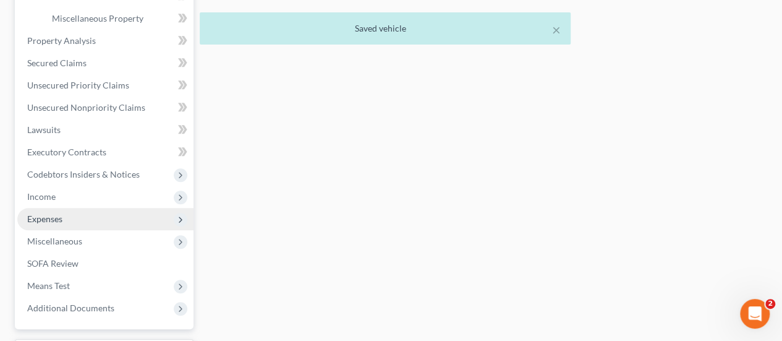
click at [54, 221] on span "Expenses" at bounding box center [44, 218] width 35 height 11
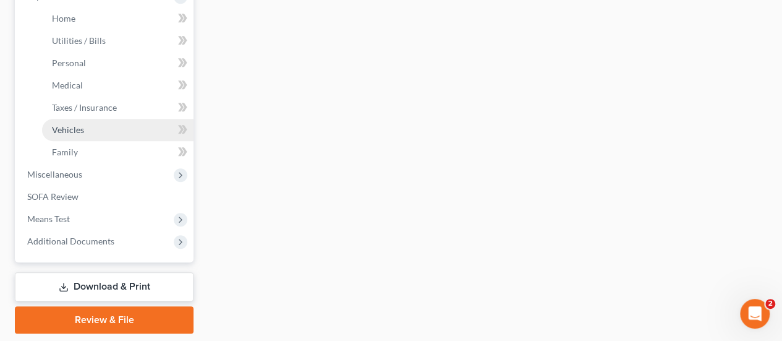
click at [71, 128] on span "Vehicles" at bounding box center [68, 129] width 32 height 11
type input "168.31"
type input "220.00"
type input "0.00"
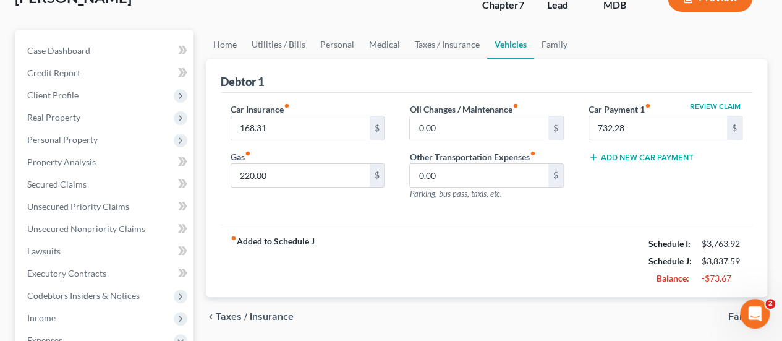
scroll to position [62, 0]
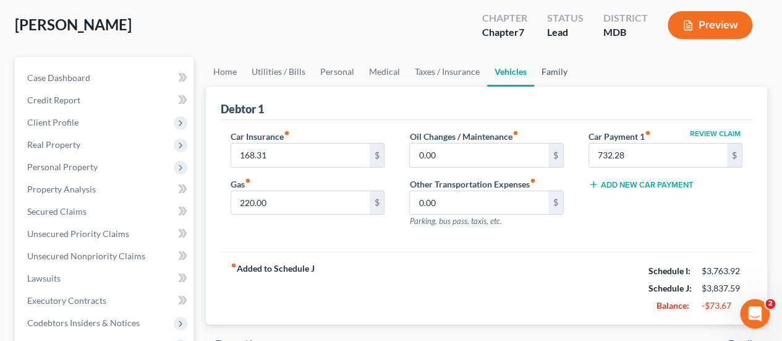
click at [549, 74] on link "Family" at bounding box center [554, 72] width 41 height 30
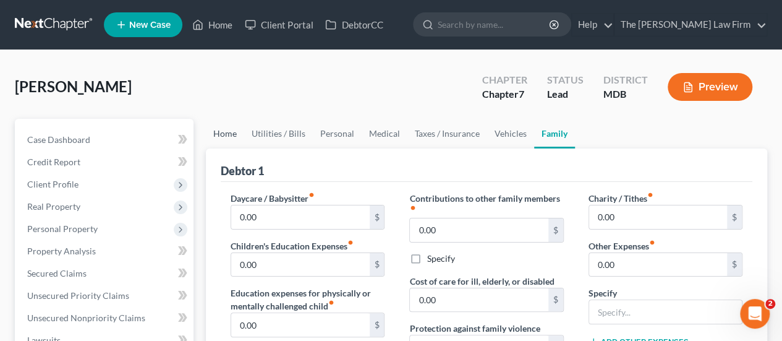
click at [230, 137] on link "Home" at bounding box center [225, 134] width 38 height 30
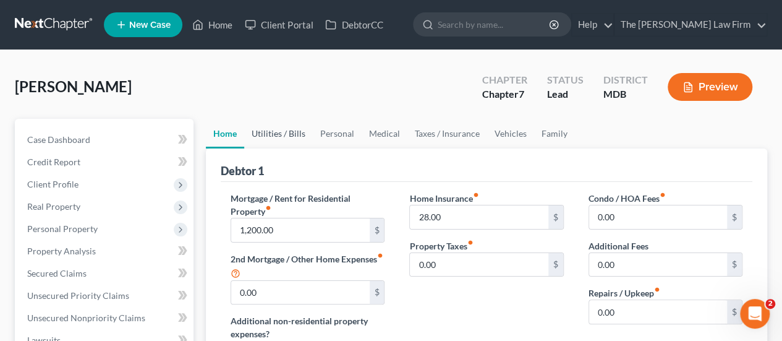
click at [273, 139] on link "Utilities / Bills" at bounding box center [278, 134] width 69 height 30
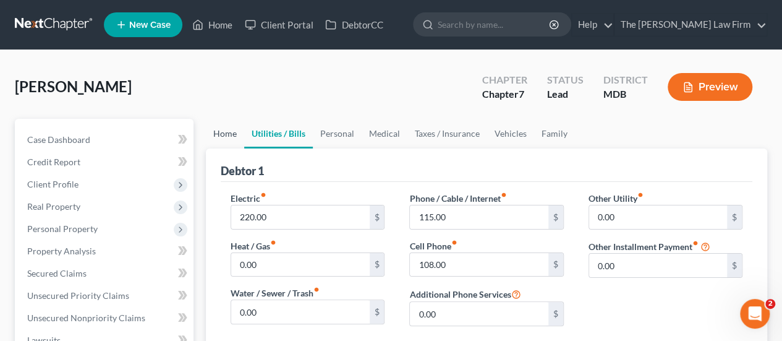
click at [231, 129] on link "Home" at bounding box center [225, 134] width 38 height 30
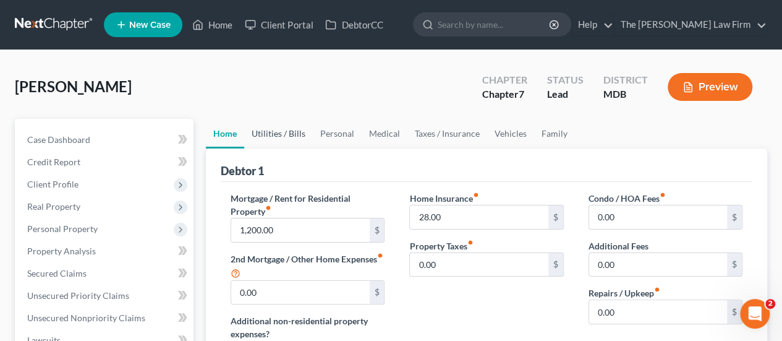
click at [276, 134] on link "Utilities / Bills" at bounding box center [278, 134] width 69 height 30
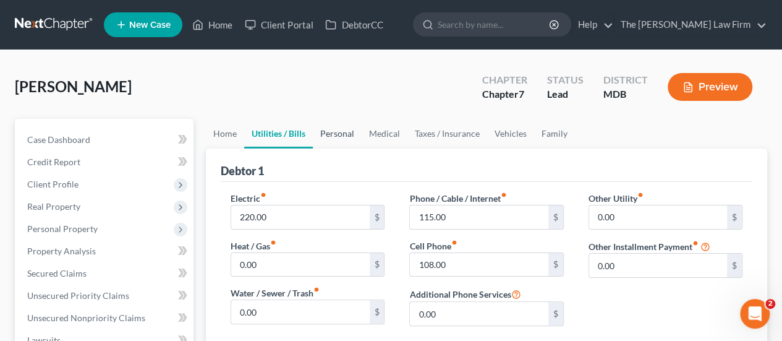
click at [330, 134] on link "Personal" at bounding box center [337, 134] width 49 height 30
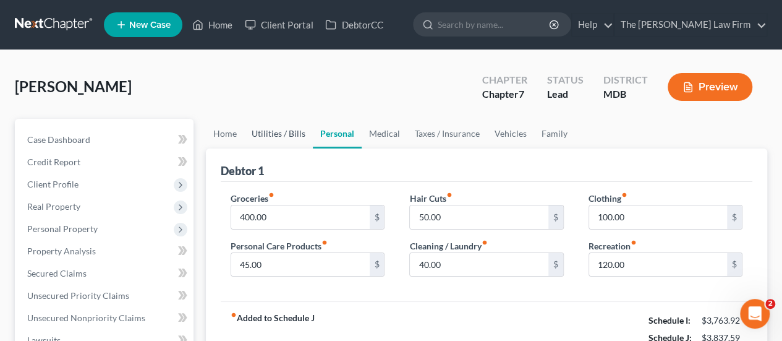
click at [293, 134] on link "Utilities / Bills" at bounding box center [278, 134] width 69 height 30
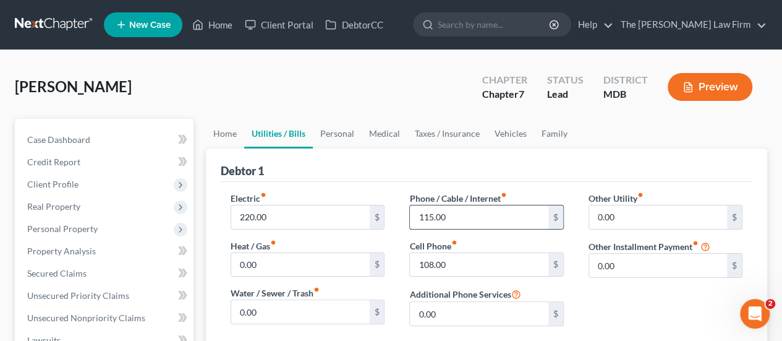
click at [460, 216] on input "115.00" at bounding box center [479, 216] width 138 height 23
type input "127"
type input "119"
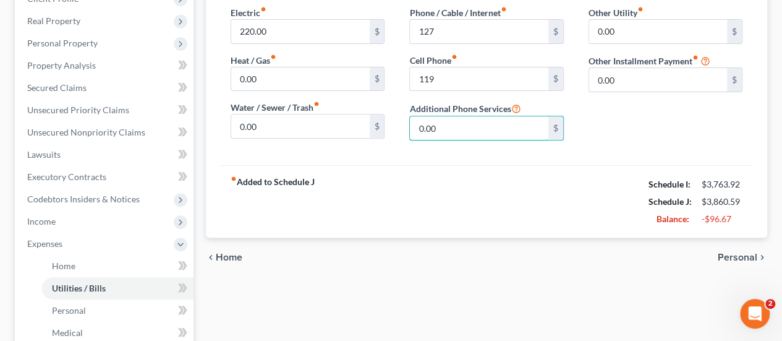
scroll to position [124, 0]
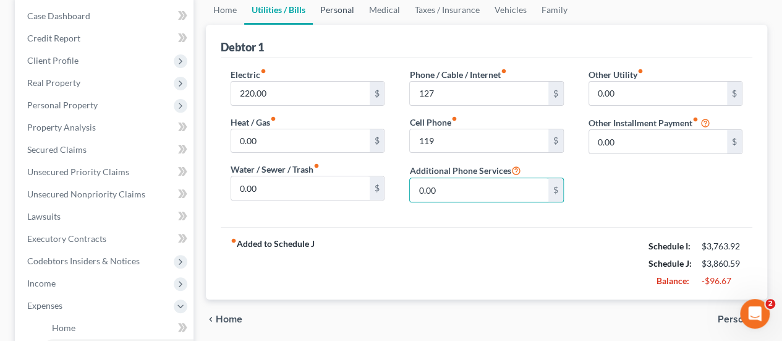
click at [339, 9] on link "Personal" at bounding box center [337, 10] width 49 height 30
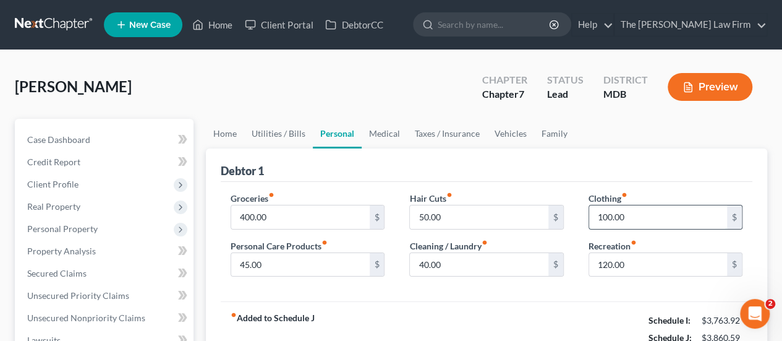
click at [653, 218] on input "100.00" at bounding box center [658, 216] width 138 height 23
type input "125"
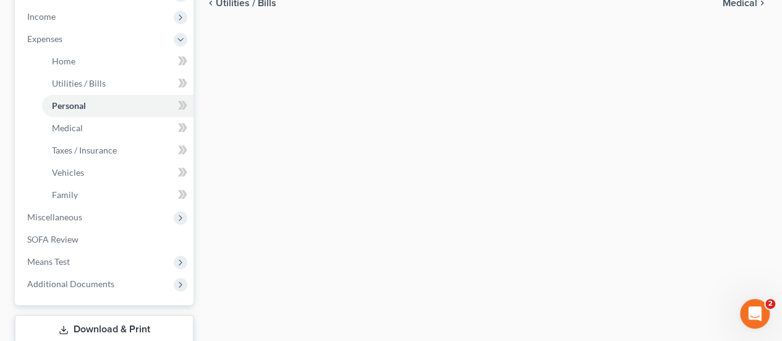
scroll to position [470, 0]
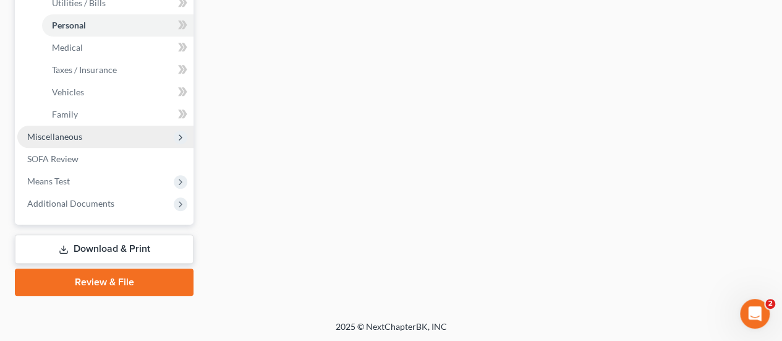
click at [70, 131] on span "Miscellaneous" at bounding box center [54, 136] width 55 height 11
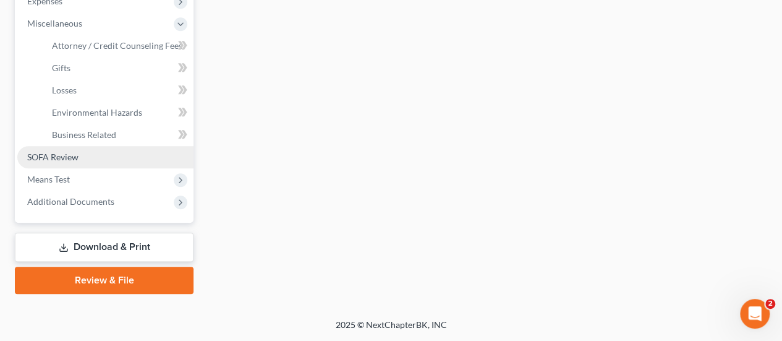
scroll to position [426, 0]
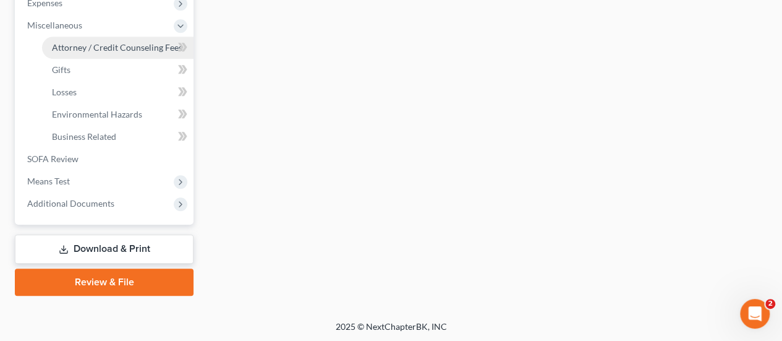
click at [92, 42] on span "Attorney / Credit Counseling Fees" at bounding box center [117, 47] width 130 height 11
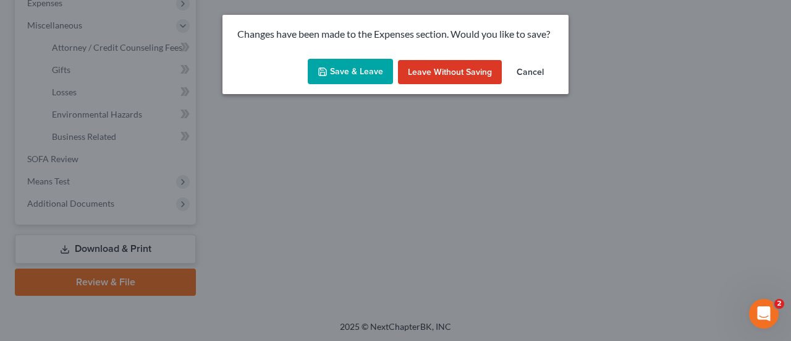
click at [346, 66] on button "Save & Leave" at bounding box center [350, 72] width 85 height 26
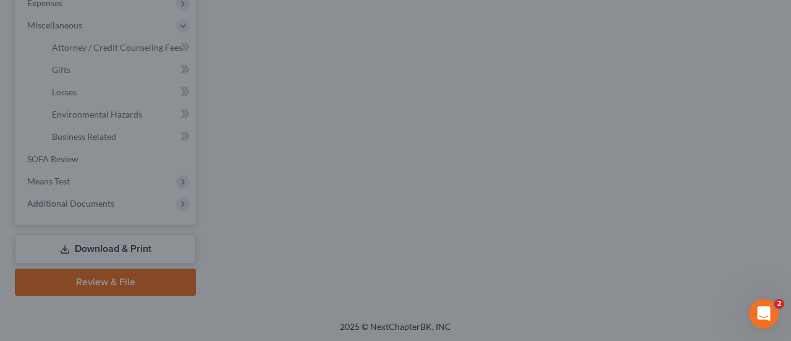
select select "0"
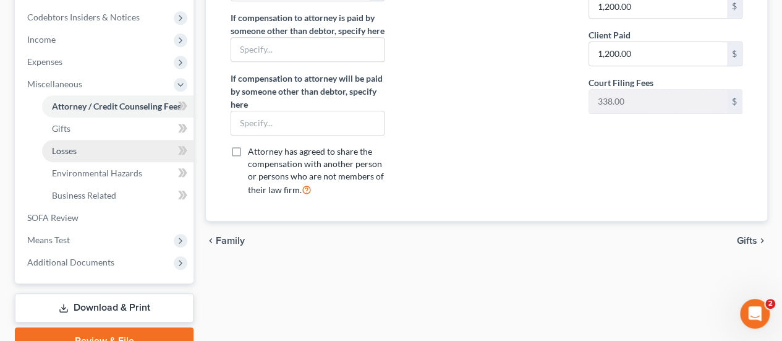
scroll to position [426, 0]
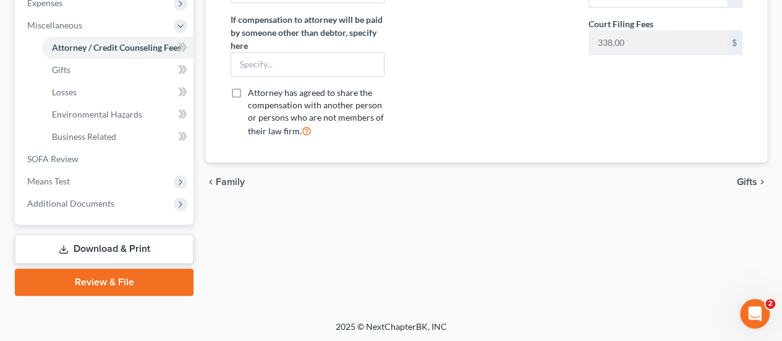
click at [106, 245] on link "Download & Print" at bounding box center [104, 248] width 179 height 29
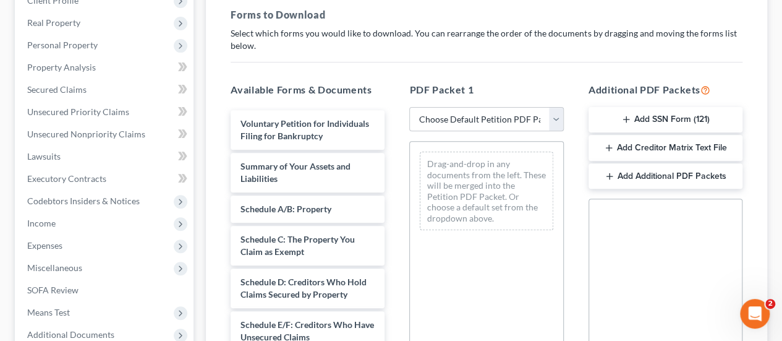
scroll to position [185, 0]
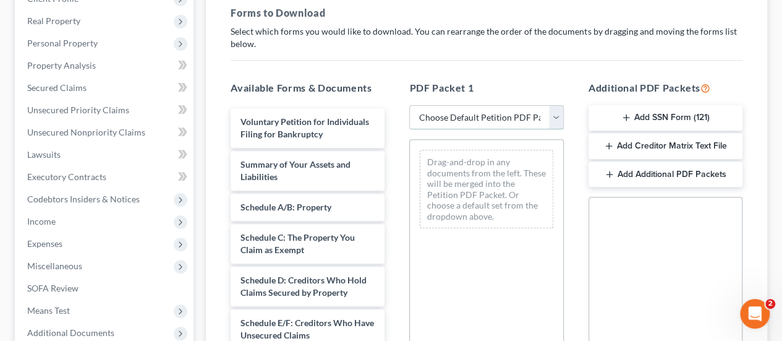
drag, startPoint x: 451, startPoint y: 127, endPoint x: 407, endPoint y: 159, distance: 54.4
click at [451, 127] on select "Choose Default Petition PDF Packet Complete Bankruptcy Petition (all forms and …" at bounding box center [486, 117] width 154 height 25
select select "0"
click at [409, 105] on select "Choose Default Petition PDF Packet Complete Bankruptcy Petition (all forms and …" at bounding box center [486, 117] width 154 height 25
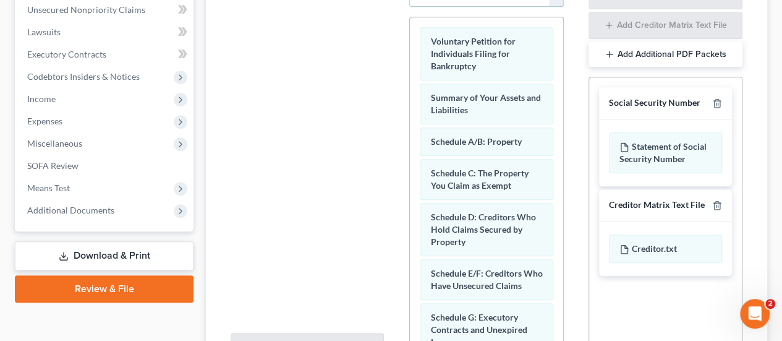
scroll to position [435, 0]
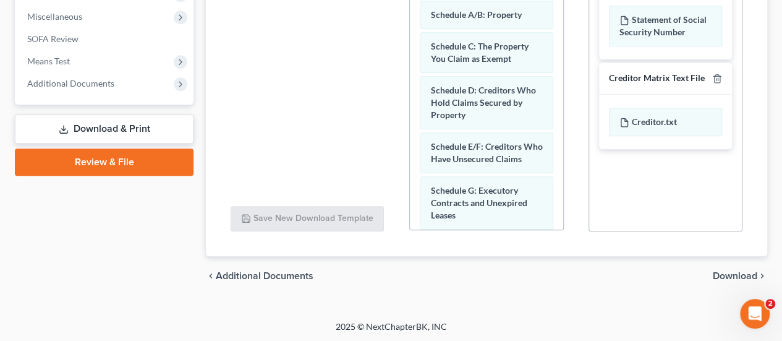
click at [737, 271] on span "Download" at bounding box center [735, 276] width 45 height 10
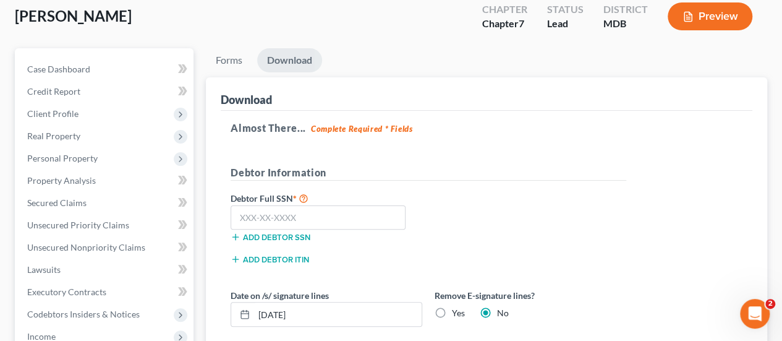
scroll to position [67, 0]
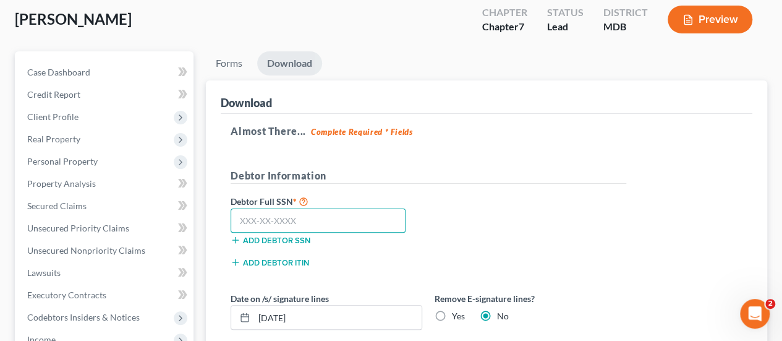
click at [258, 213] on input "text" at bounding box center [318, 220] width 175 height 25
type input "218-21-0582"
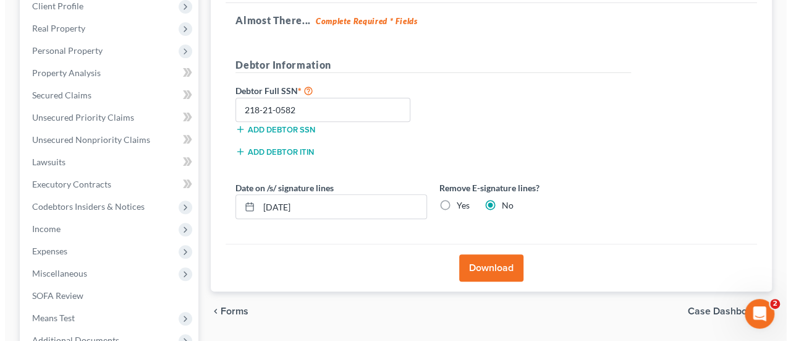
scroll to position [315, 0]
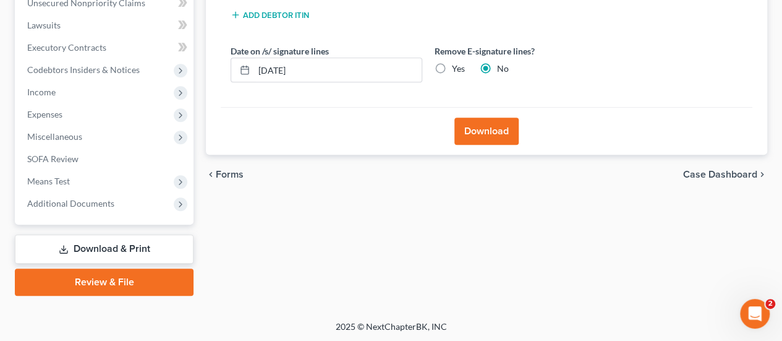
drag, startPoint x: 474, startPoint y: 129, endPoint x: 356, endPoint y: 270, distance: 183.4
click at [474, 129] on button "Download" at bounding box center [486, 130] width 64 height 27
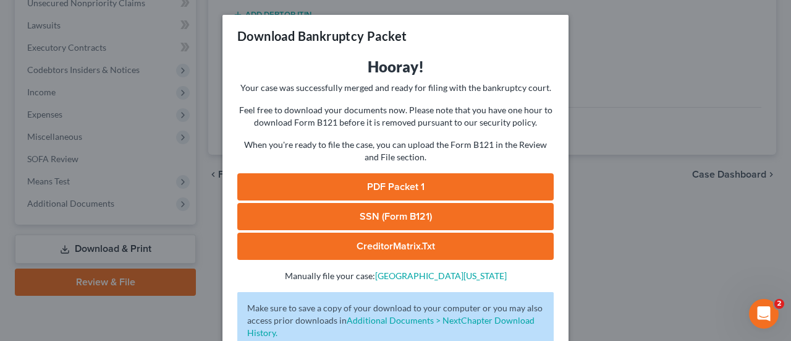
click at [450, 191] on link "PDF Packet 1" at bounding box center [395, 186] width 317 height 27
drag, startPoint x: 394, startPoint y: 223, endPoint x: 387, endPoint y: 218, distance: 8.4
click at [394, 223] on link "SSN (Form B121)" at bounding box center [395, 216] width 317 height 27
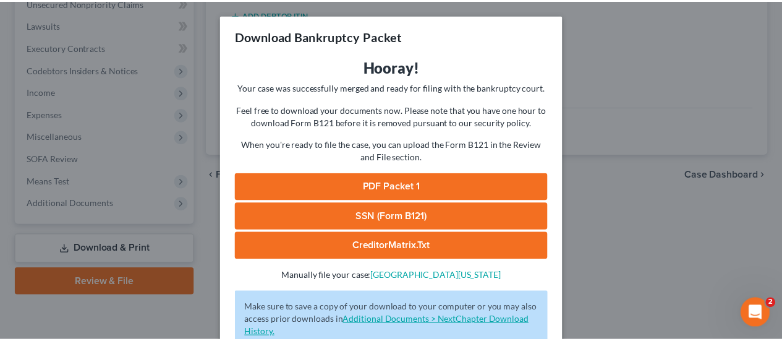
scroll to position [84, 0]
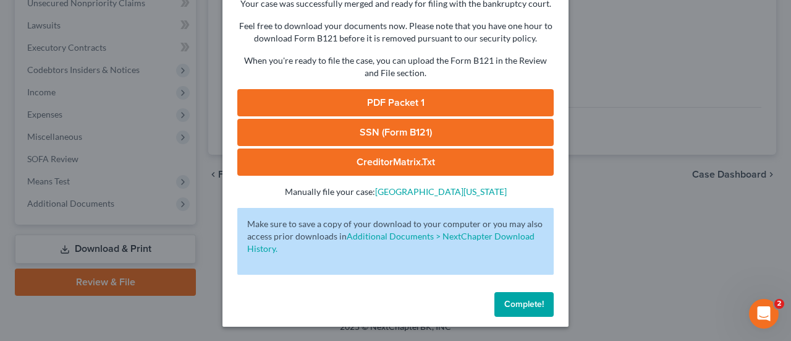
drag, startPoint x: 522, startPoint y: 297, endPoint x: 83, endPoint y: 1, distance: 529.8
click at [522, 297] on button "Complete!" at bounding box center [524, 304] width 59 height 25
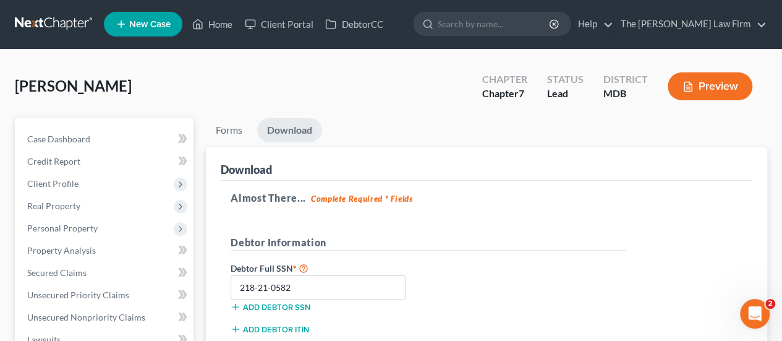
scroll to position [0, 0]
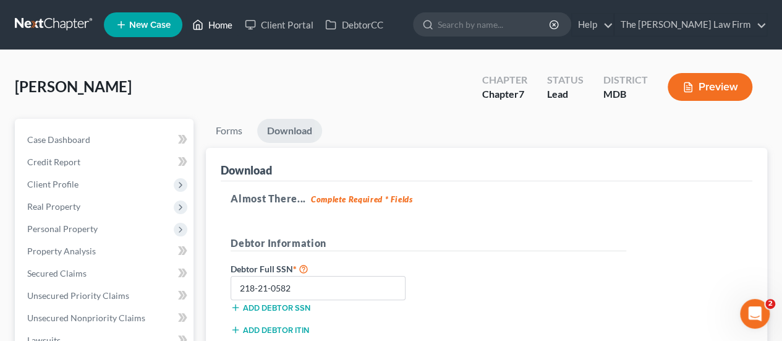
click at [231, 30] on link "Home" at bounding box center [212, 25] width 53 height 22
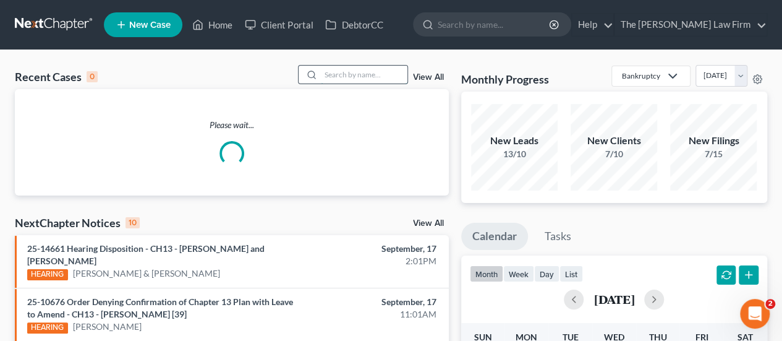
click at [362, 75] on input "search" at bounding box center [364, 75] width 87 height 18
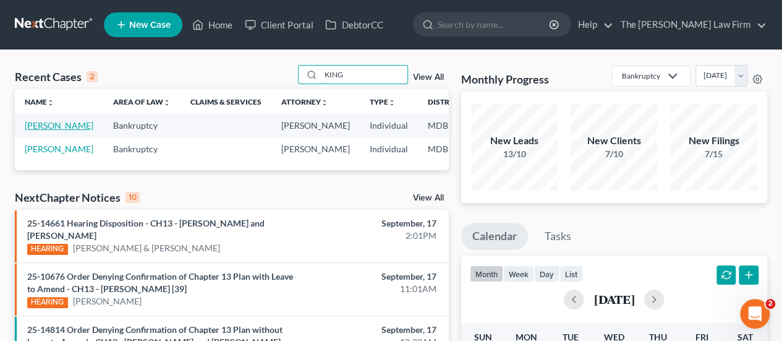
type input "KING"
click at [45, 130] on link "[PERSON_NAME]" at bounding box center [59, 125] width 69 height 11
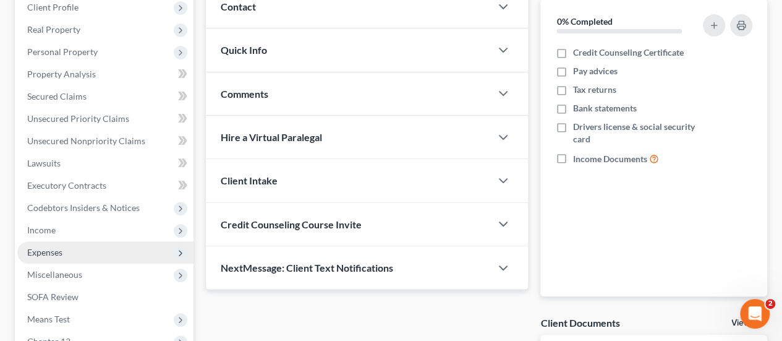
scroll to position [338, 0]
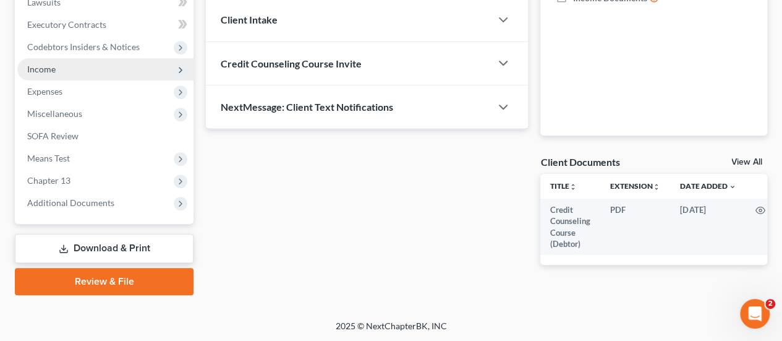
click at [41, 71] on span "Income" at bounding box center [41, 69] width 28 height 11
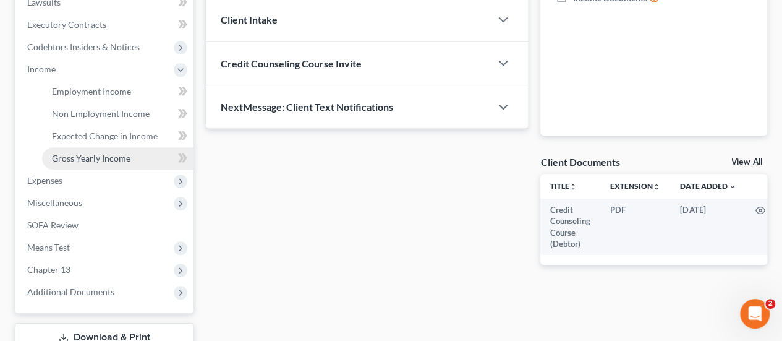
click at [84, 155] on span "Gross Yearly Income" at bounding box center [91, 158] width 79 height 11
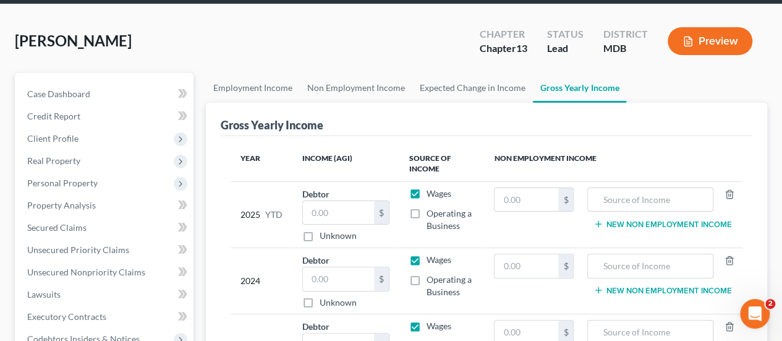
scroll to position [124, 0]
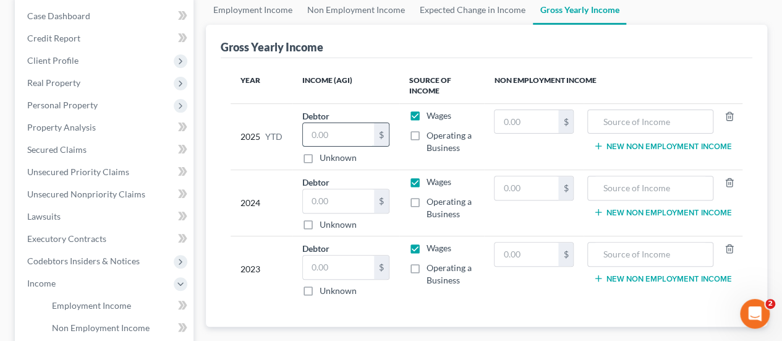
drag, startPoint x: 325, startPoint y: 132, endPoint x: 325, endPoint y: 138, distance: 6.8
click at [325, 132] on input "text" at bounding box center [338, 134] width 70 height 23
type input "59,100"
click at [336, 201] on input "text" at bounding box center [338, 200] width 70 height 23
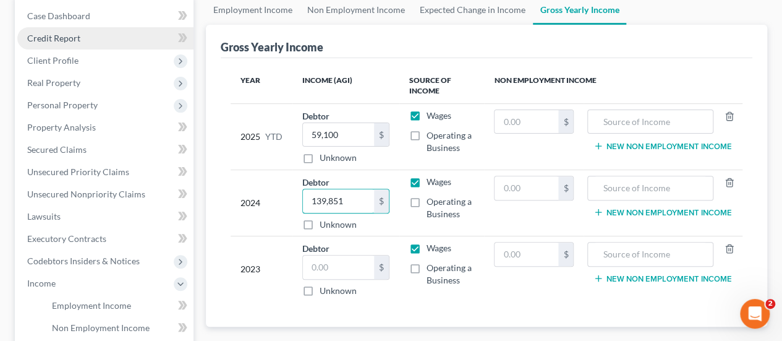
type input "139,851"
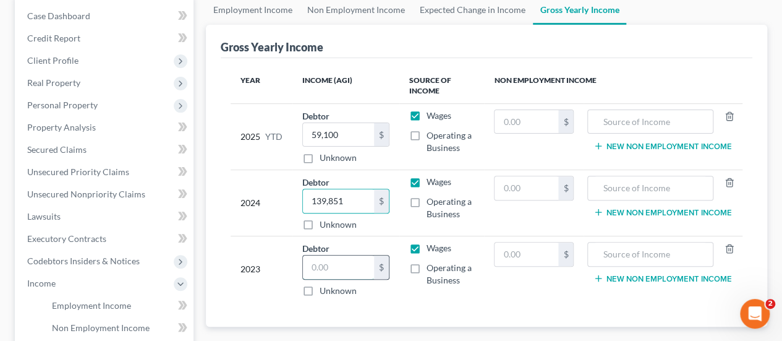
click at [355, 271] on input "text" at bounding box center [338, 266] width 70 height 23
type input "78,210"
click at [218, 136] on div "Gross Yearly Income Year Income (AGI) Source of Income Non Employment Income 20…" at bounding box center [486, 176] width 561 height 302
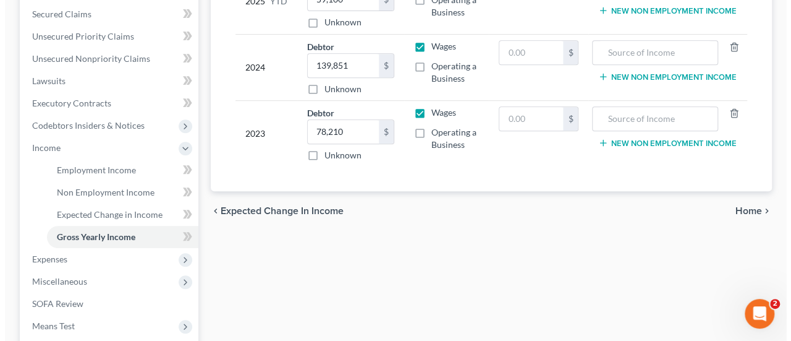
scroll to position [426, 0]
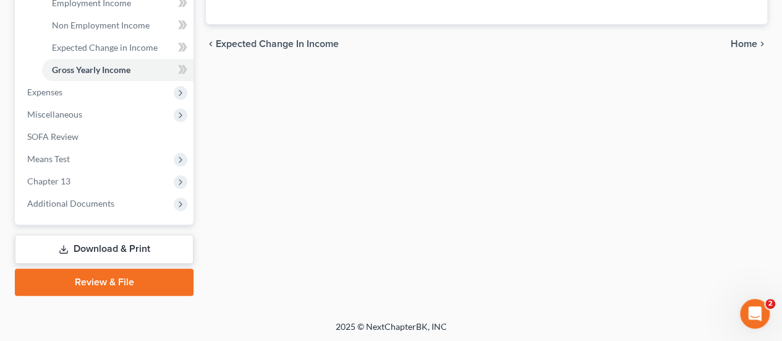
click at [106, 246] on link "Download & Print" at bounding box center [104, 248] width 179 height 29
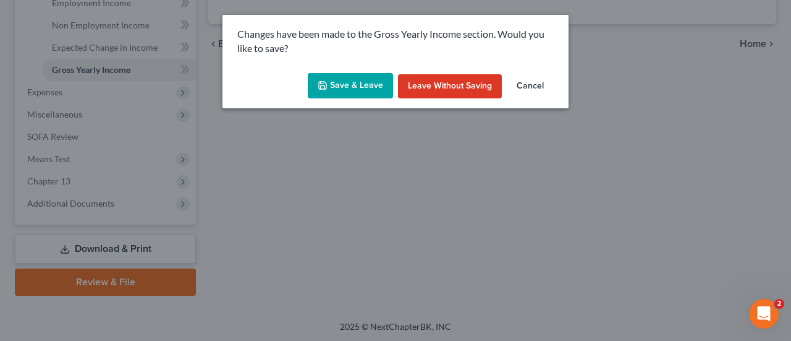
click at [343, 81] on button "Save & Leave" at bounding box center [350, 86] width 85 height 26
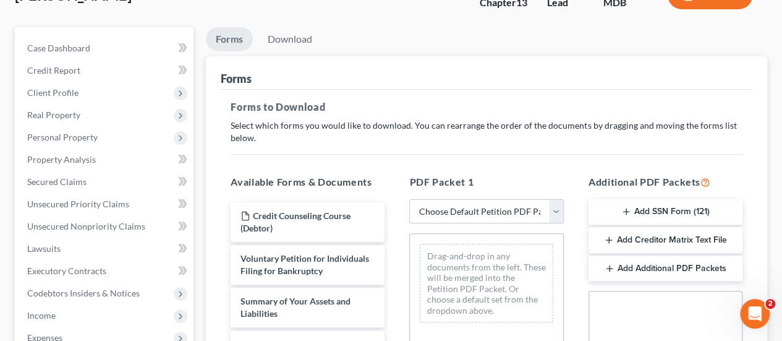
scroll to position [185, 0]
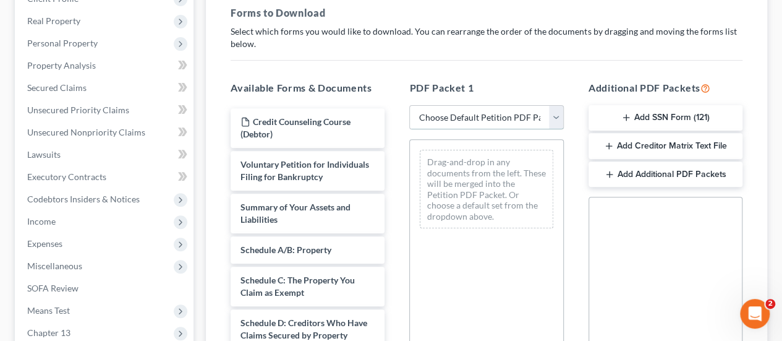
drag, startPoint x: 479, startPoint y: 119, endPoint x: 476, endPoint y: 126, distance: 7.2
click at [479, 119] on select "Choose Default Petition PDF Packet Complete Bankruptcy Petition (all forms and …" at bounding box center [486, 117] width 154 height 25
select select "0"
click at [409, 105] on select "Choose Default Petition PDF Packet Complete Bankruptcy Petition (all forms and …" at bounding box center [486, 117] width 154 height 25
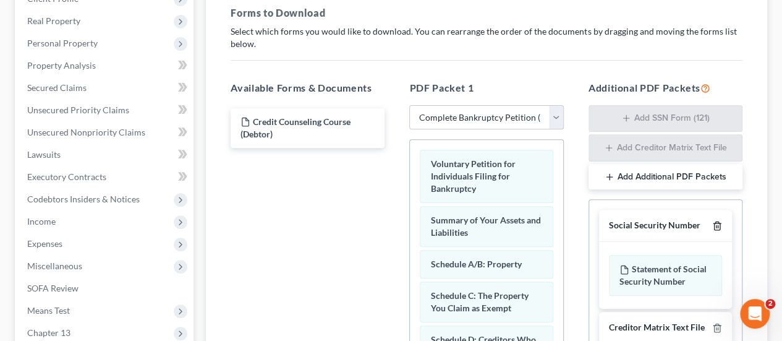
click at [715, 222] on icon "button" at bounding box center [717, 226] width 6 height 8
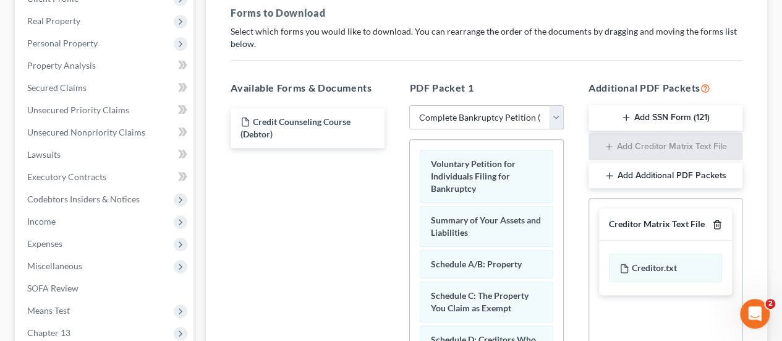
click at [717, 222] on icon "button" at bounding box center [717, 224] width 10 height 10
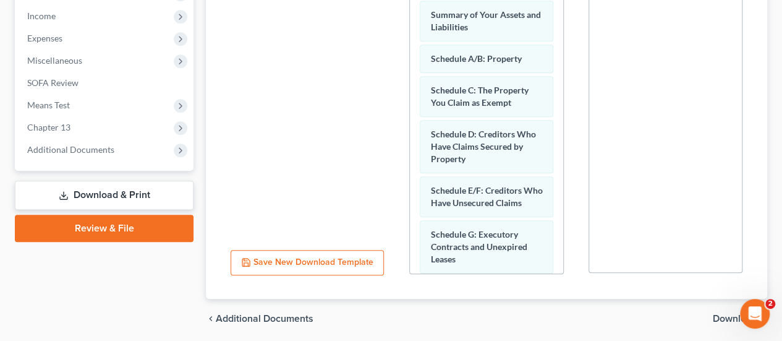
scroll to position [434, 0]
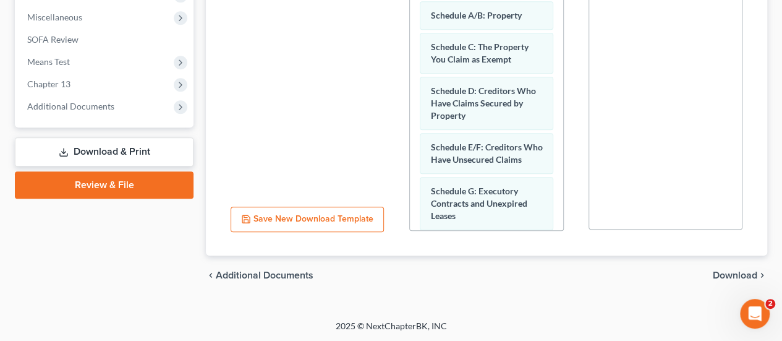
drag, startPoint x: 724, startPoint y: 274, endPoint x: 479, endPoint y: 236, distance: 248.4
click at [725, 274] on span "Download" at bounding box center [735, 275] width 45 height 10
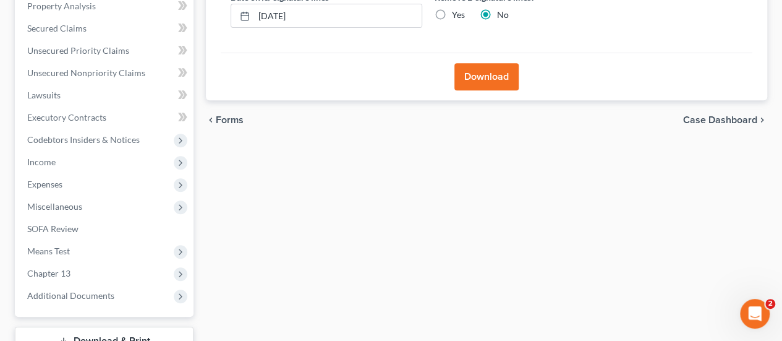
scroll to position [28, 0]
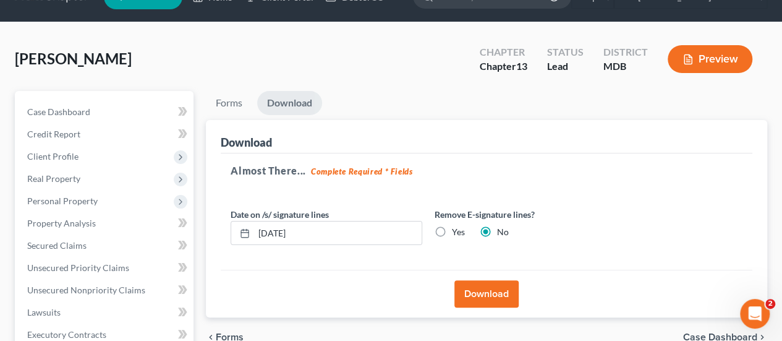
click at [481, 287] on button "Download" at bounding box center [486, 293] width 64 height 27
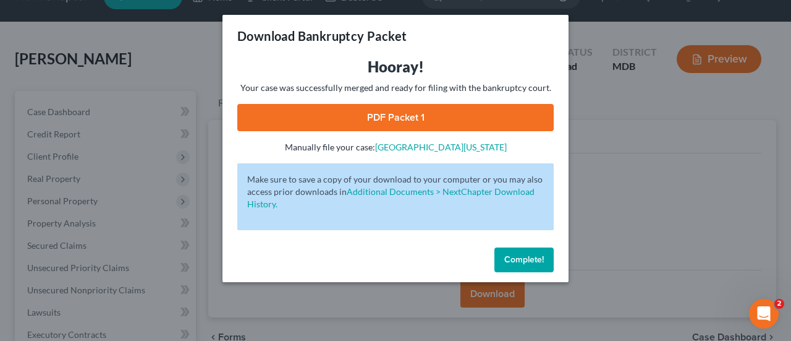
click at [366, 106] on link "PDF Packet 1" at bounding box center [395, 117] width 317 height 27
drag, startPoint x: 521, startPoint y: 258, endPoint x: 118, endPoint y: 1, distance: 478.5
click at [522, 258] on span "Complete!" at bounding box center [524, 259] width 40 height 11
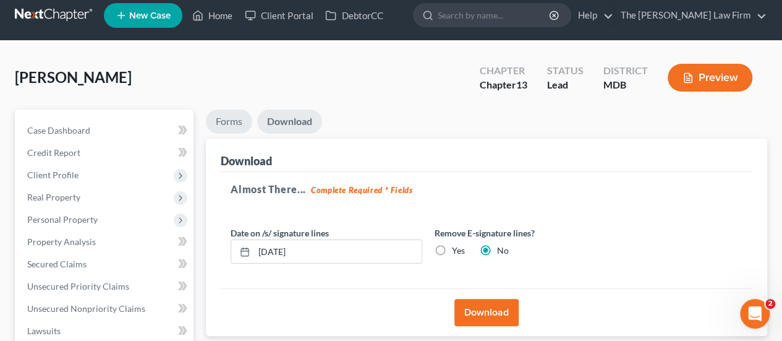
scroll to position [0, 0]
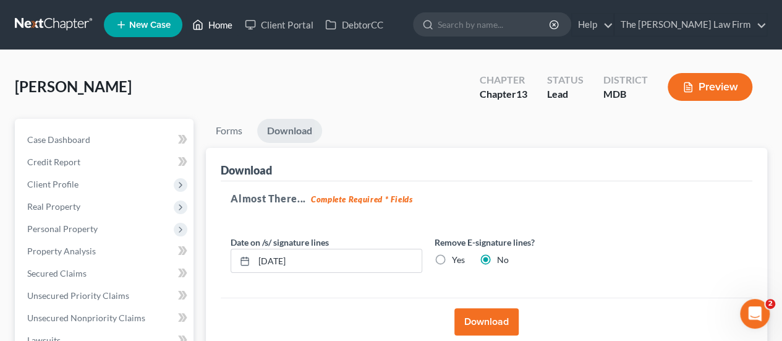
drag, startPoint x: 223, startPoint y: 27, endPoint x: 352, endPoint y: 67, distance: 135.1
click at [223, 27] on link "Home" at bounding box center [212, 25] width 53 height 22
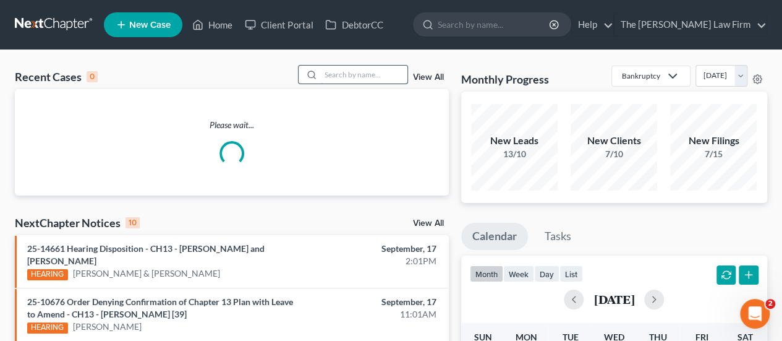
click at [354, 74] on input "search" at bounding box center [364, 75] width 87 height 18
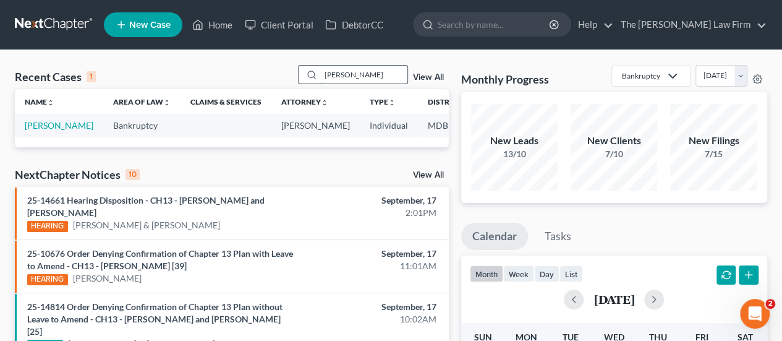
click at [337, 76] on input "[PERSON_NAME]" at bounding box center [364, 75] width 87 height 18
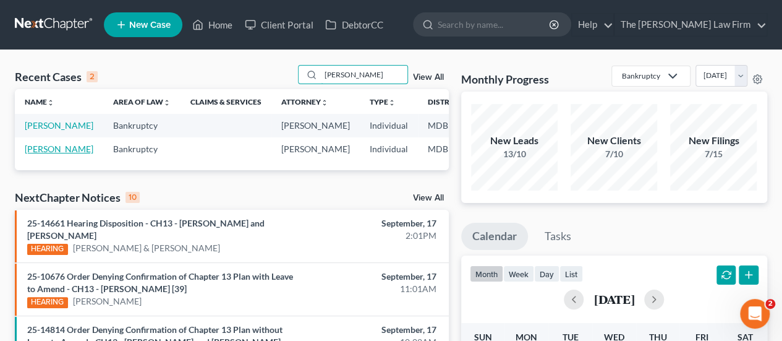
type input "[PERSON_NAME]"
click at [39, 154] on link "[PERSON_NAME]" at bounding box center [59, 148] width 69 height 11
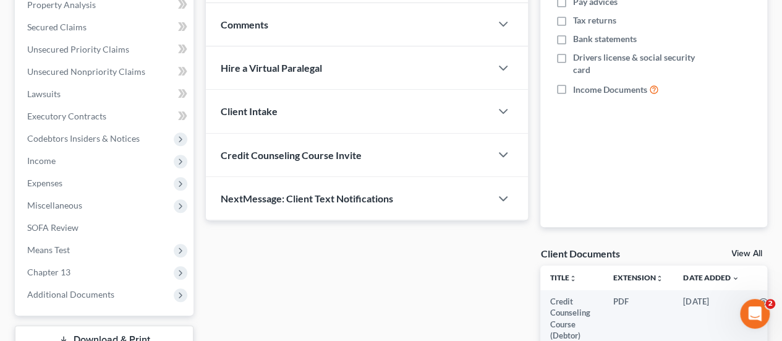
scroll to position [247, 0]
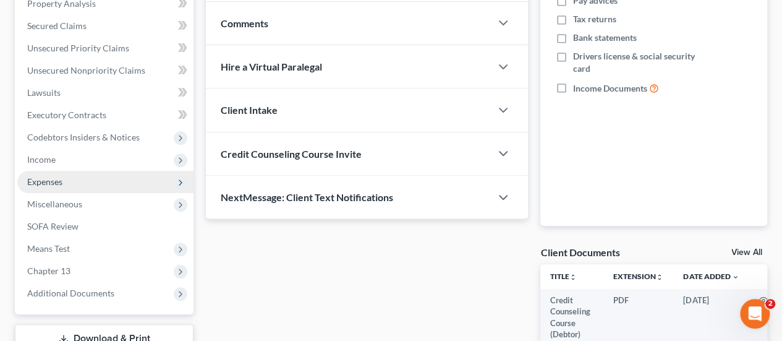
click at [62, 183] on span "Expenses" at bounding box center [44, 181] width 35 height 11
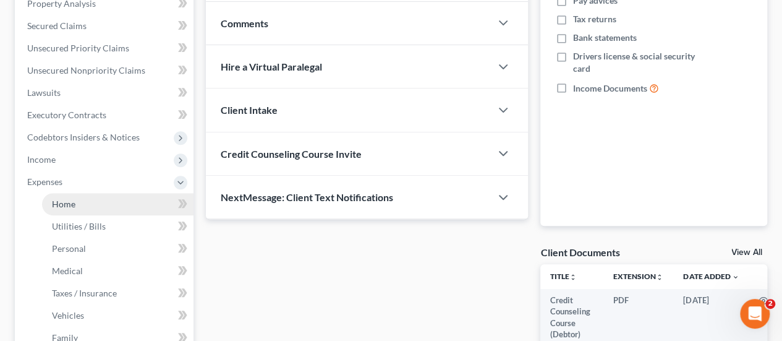
click at [70, 200] on span "Home" at bounding box center [63, 203] width 23 height 11
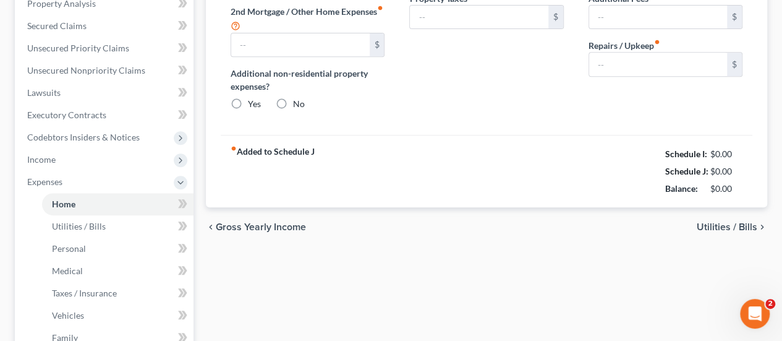
type input "2,282.26"
type input "0.00"
radio input "true"
type input "0.00"
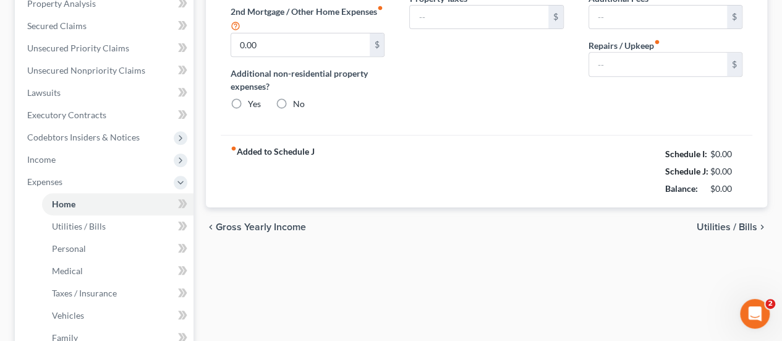
type input "66.00"
type input "35.00"
type input "0.00"
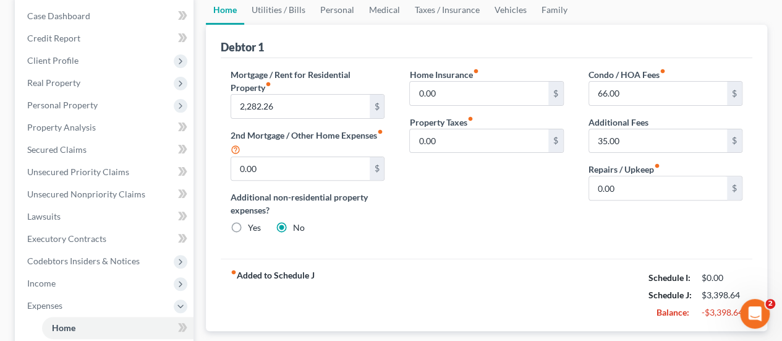
scroll to position [185, 0]
